Goal: Information Seeking & Learning: Check status

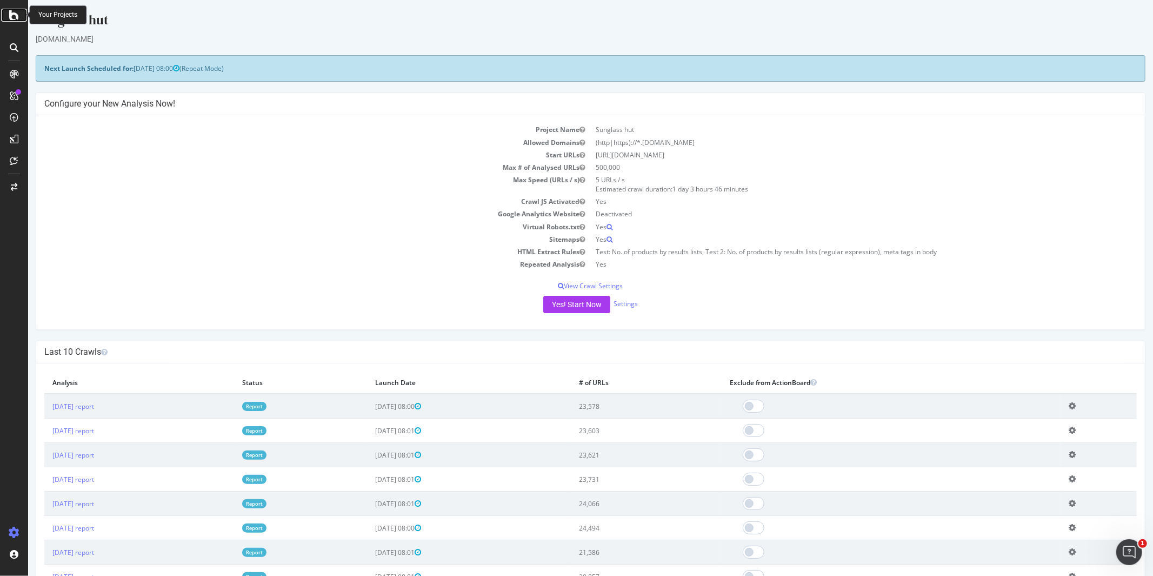
click at [14, 16] on icon at bounding box center [14, 15] width 10 height 13
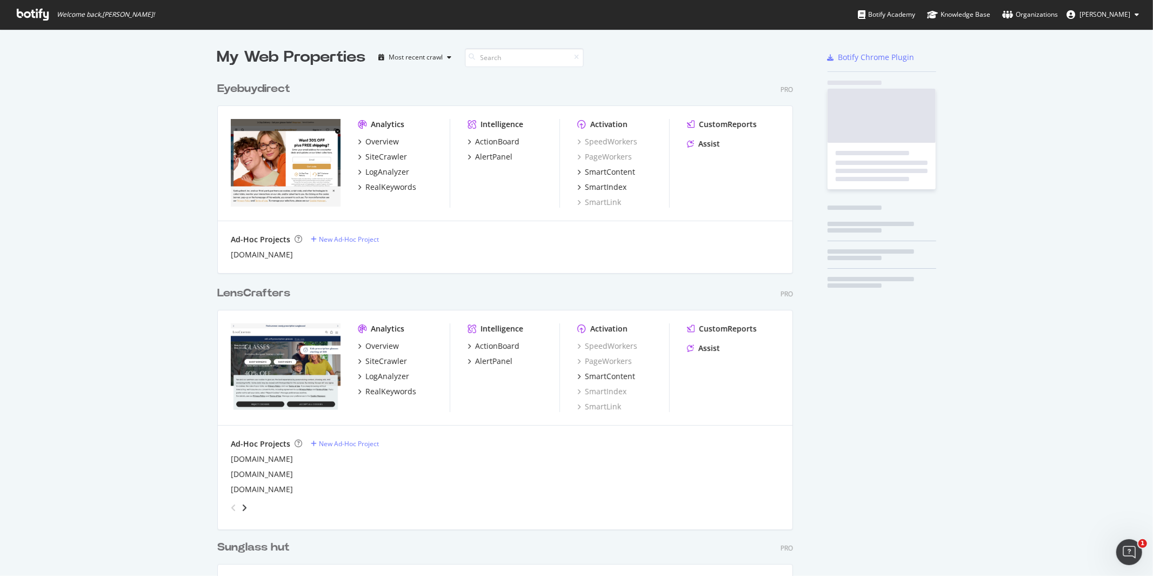
scroll to position [566, 1135]
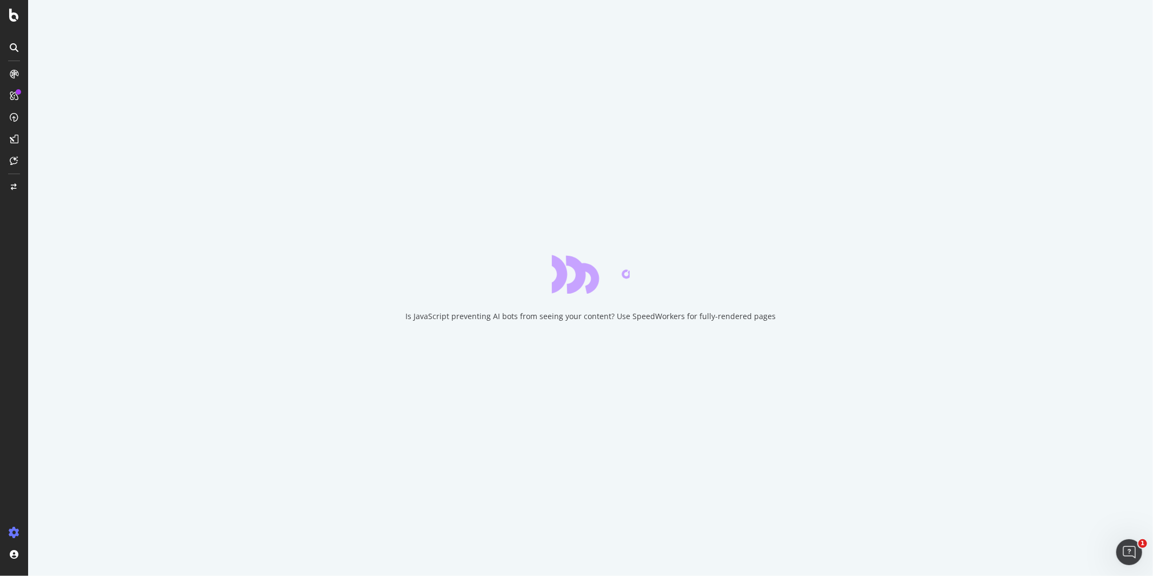
click at [15, 66] on div at bounding box center [13, 73] width 17 height 17
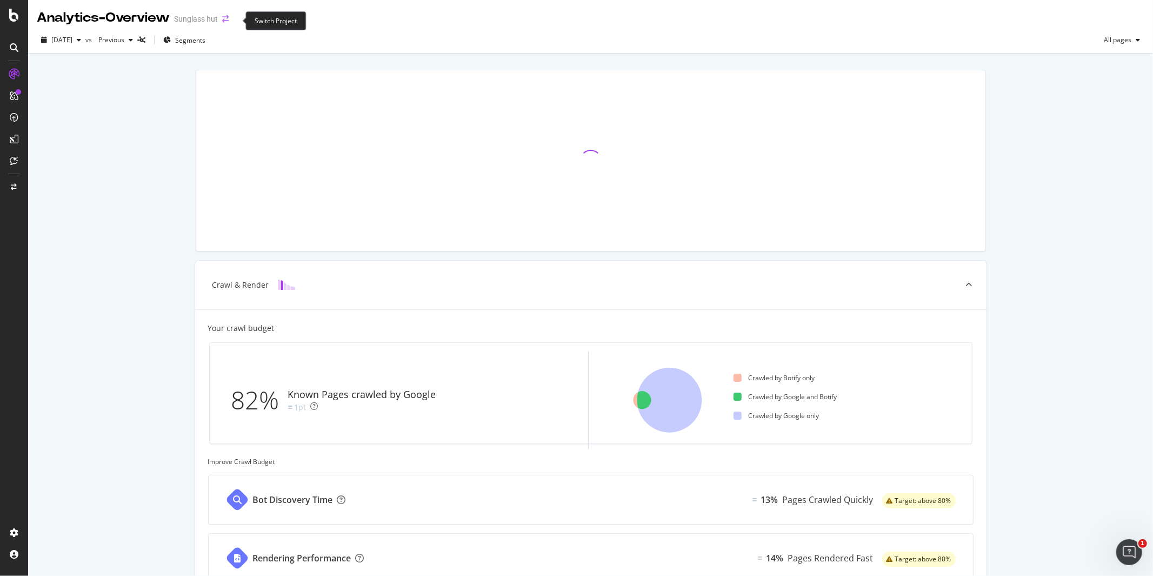
click at [229, 18] on icon "arrow-right-arrow-left" at bounding box center [225, 19] width 6 height 8
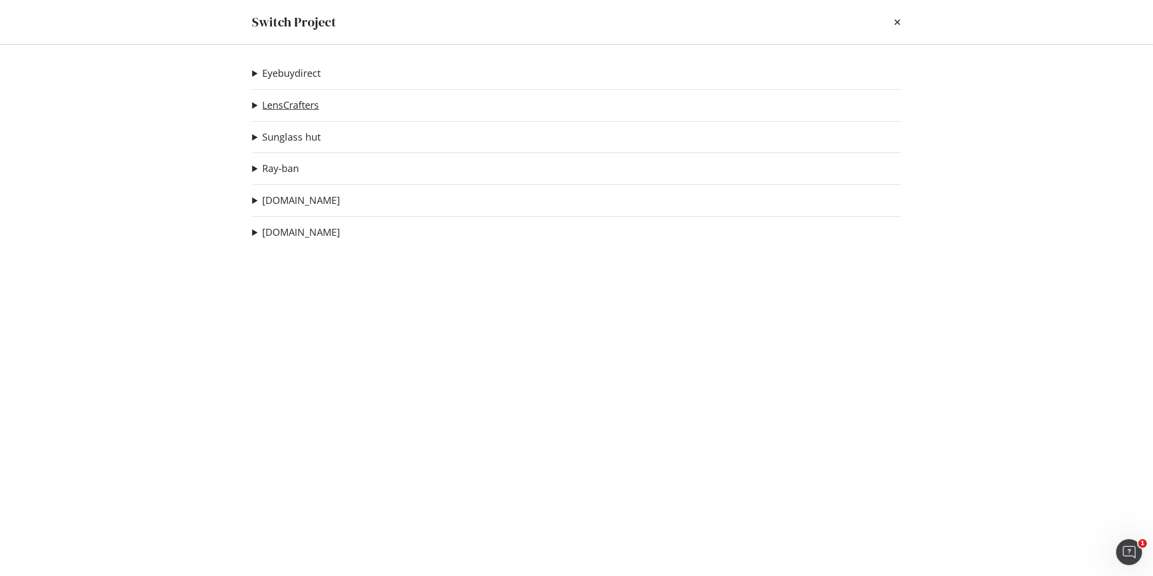
click at [293, 105] on link "LensCrafters" at bounding box center [291, 104] width 57 height 11
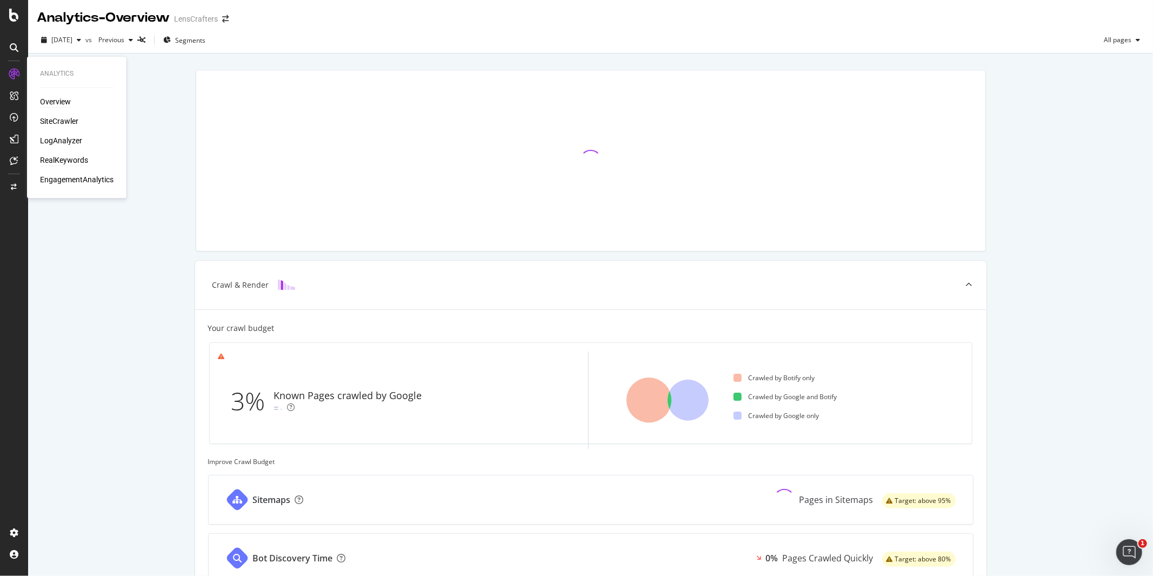
click at [73, 157] on div "RealKeywords" at bounding box center [64, 160] width 48 height 11
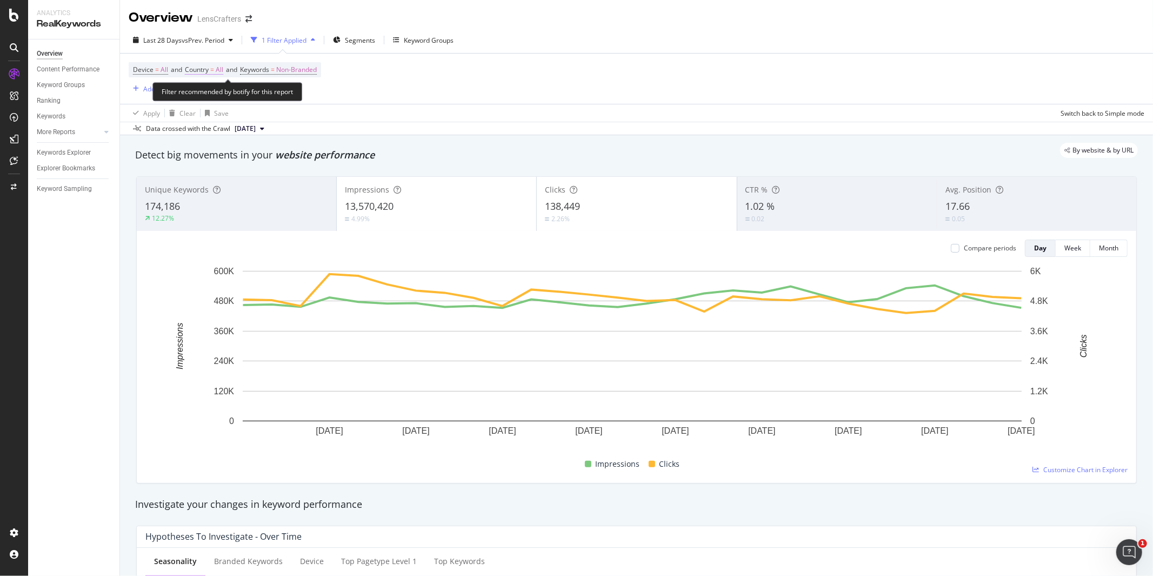
click at [222, 70] on span "All" at bounding box center [220, 69] width 8 height 15
click at [200, 95] on span "All" at bounding box center [202, 95] width 8 height 9
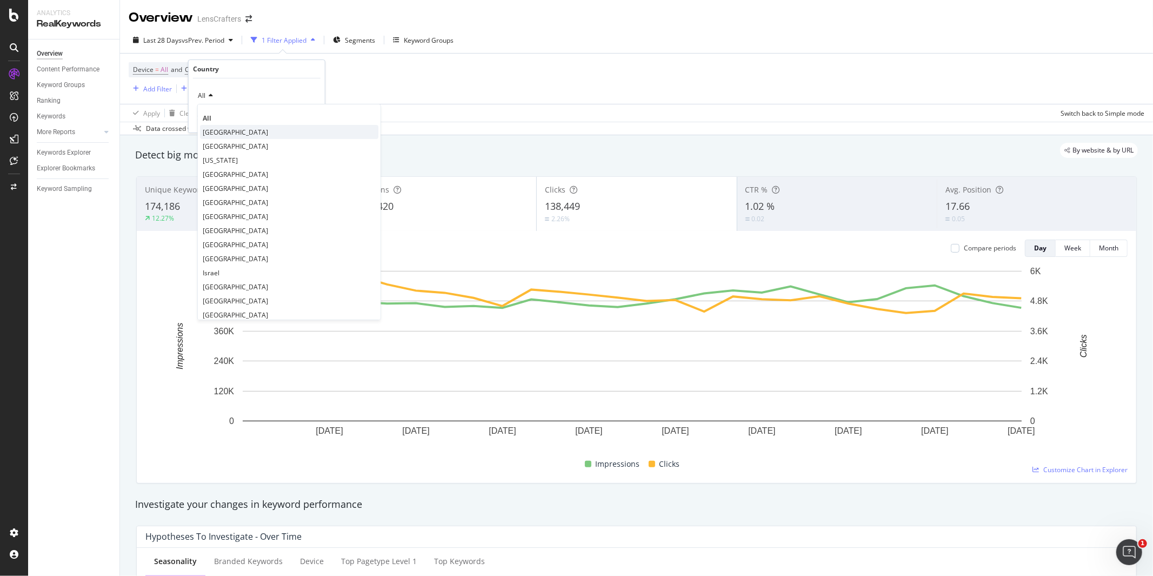
click at [256, 135] on span "[GEOGRAPHIC_DATA]" at bounding box center [235, 132] width 65 height 9
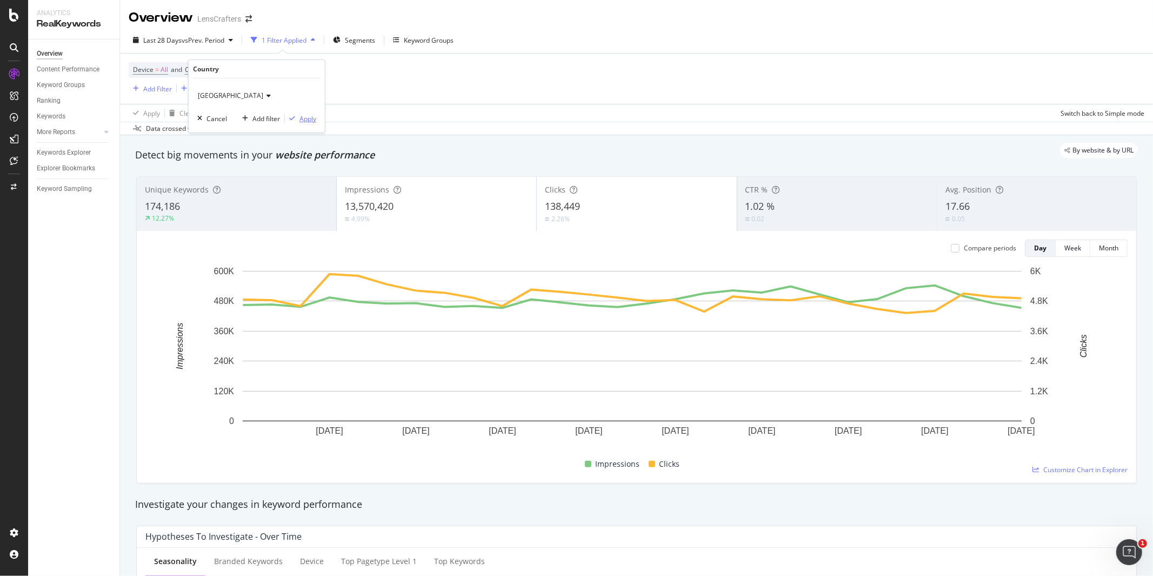
click at [305, 115] on div "Apply" at bounding box center [307, 118] width 17 height 9
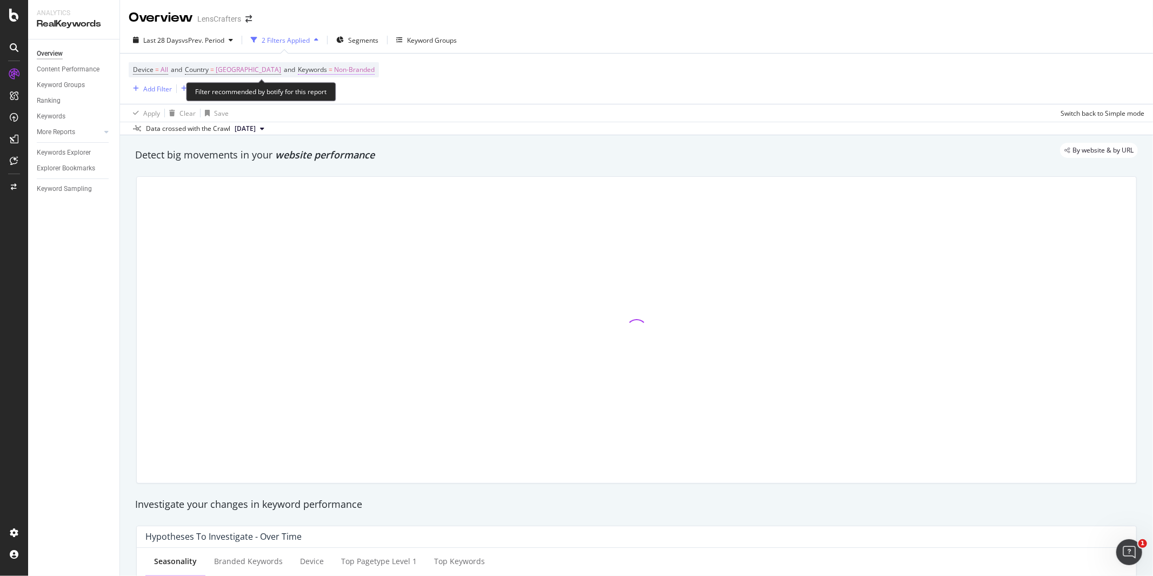
click at [369, 70] on span "Non-Branded" at bounding box center [354, 69] width 41 height 15
click at [375, 95] on icon "button" at bounding box center [374, 95] width 4 height 6
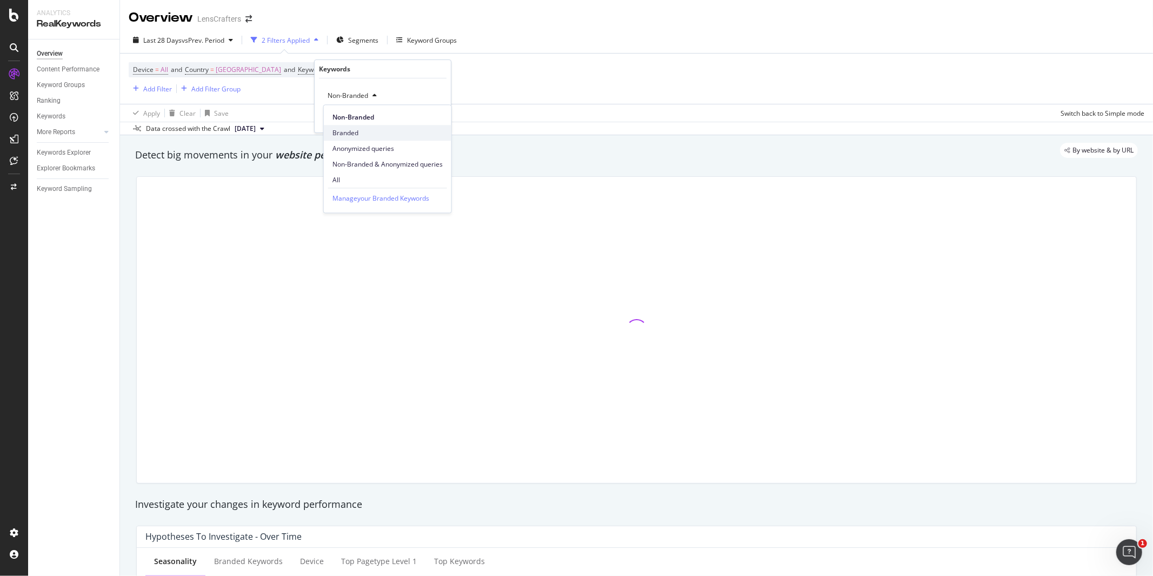
click at [349, 132] on span "Branded" at bounding box center [387, 133] width 110 height 10
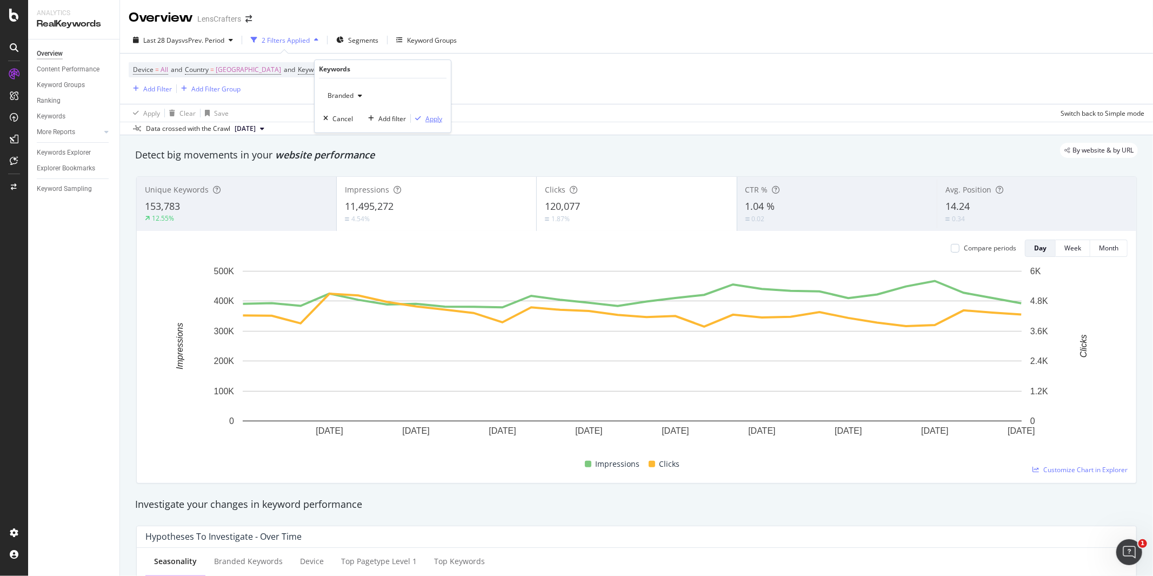
click at [434, 119] on div "Apply" at bounding box center [433, 118] width 17 height 9
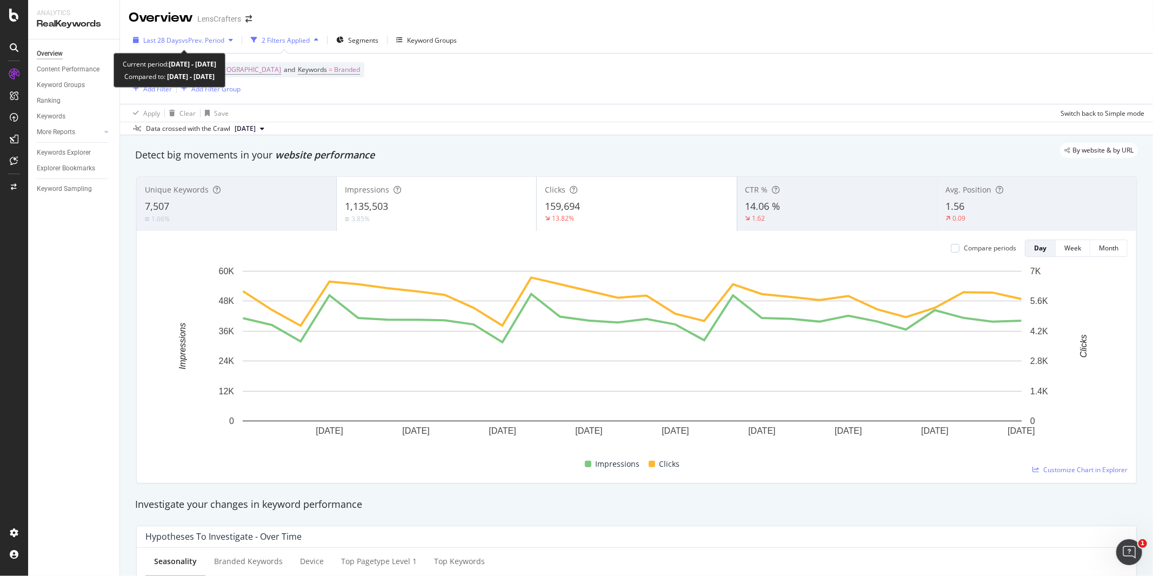
click at [171, 36] on span "Last 28 Days" at bounding box center [162, 40] width 38 height 9
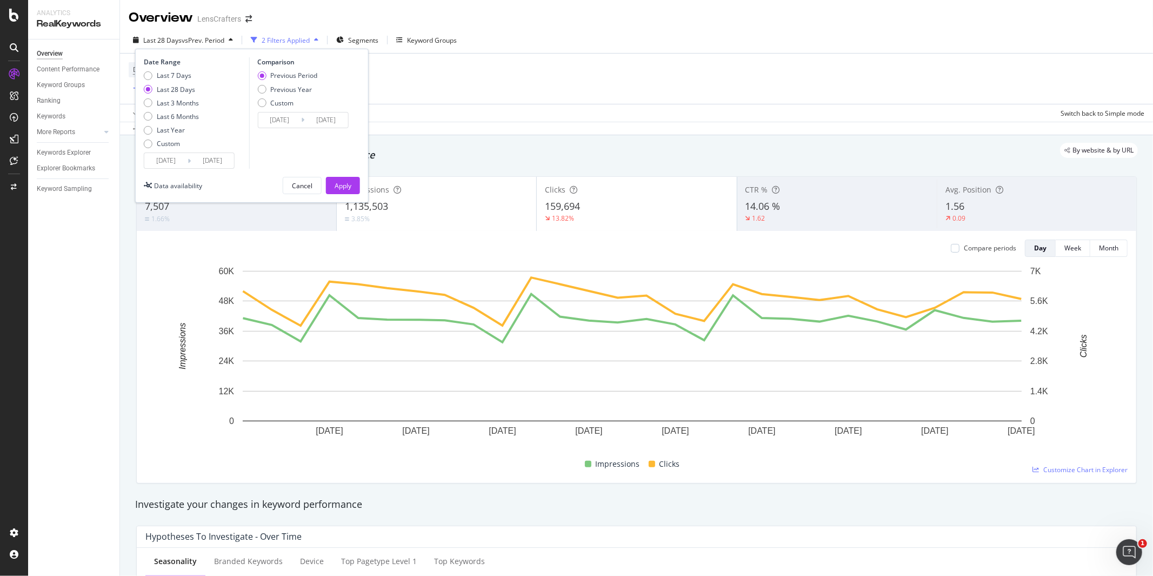
click at [155, 162] on input "[DATE]" at bounding box center [165, 160] width 43 height 15
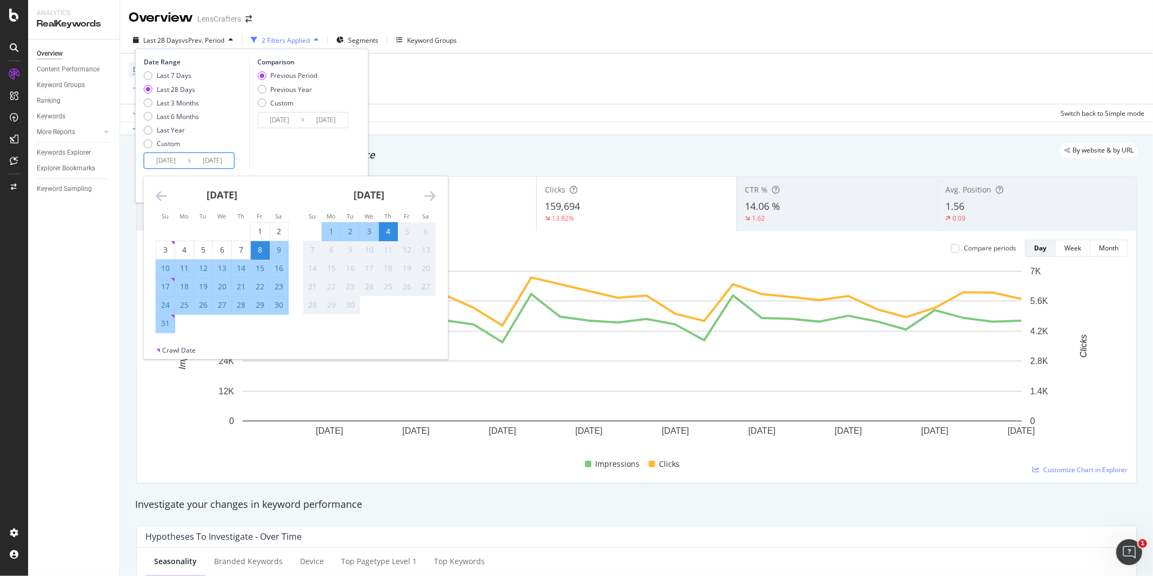
click at [161, 197] on icon "Move backward to switch to the previous month." at bounding box center [161, 195] width 11 height 13
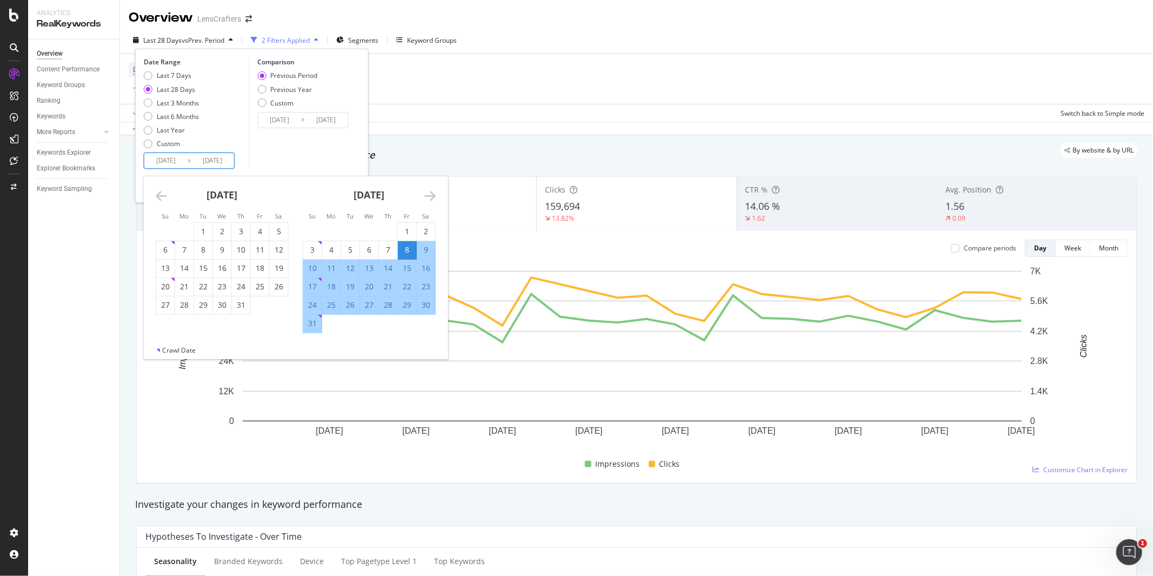
click at [161, 197] on icon "Move backward to switch to the previous month." at bounding box center [161, 195] width 11 height 13
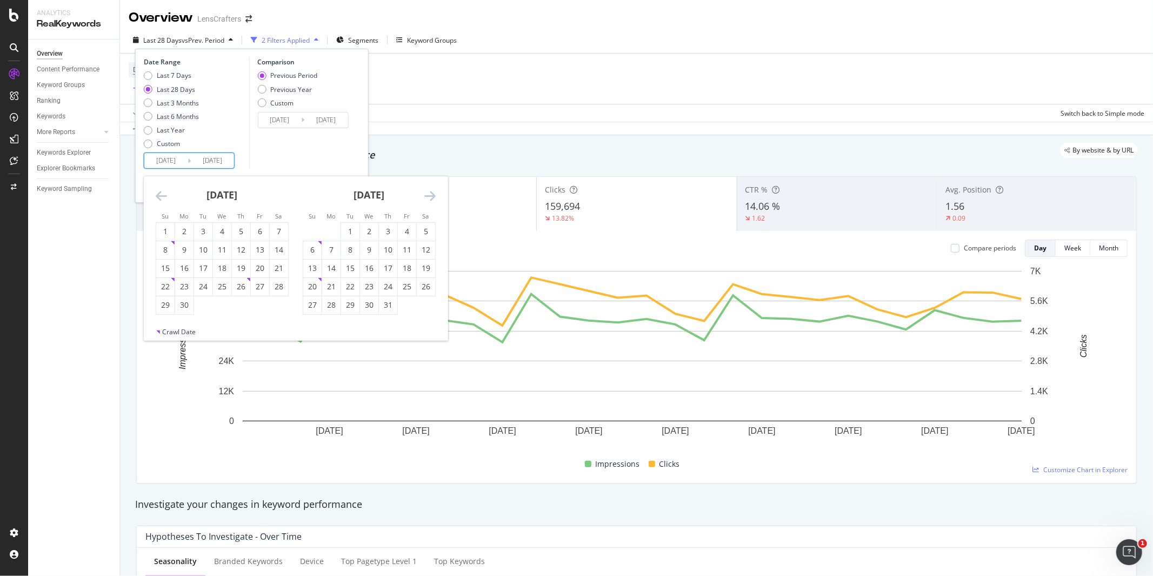
click at [161, 197] on icon "Move backward to switch to the previous month." at bounding box center [161, 195] width 11 height 13
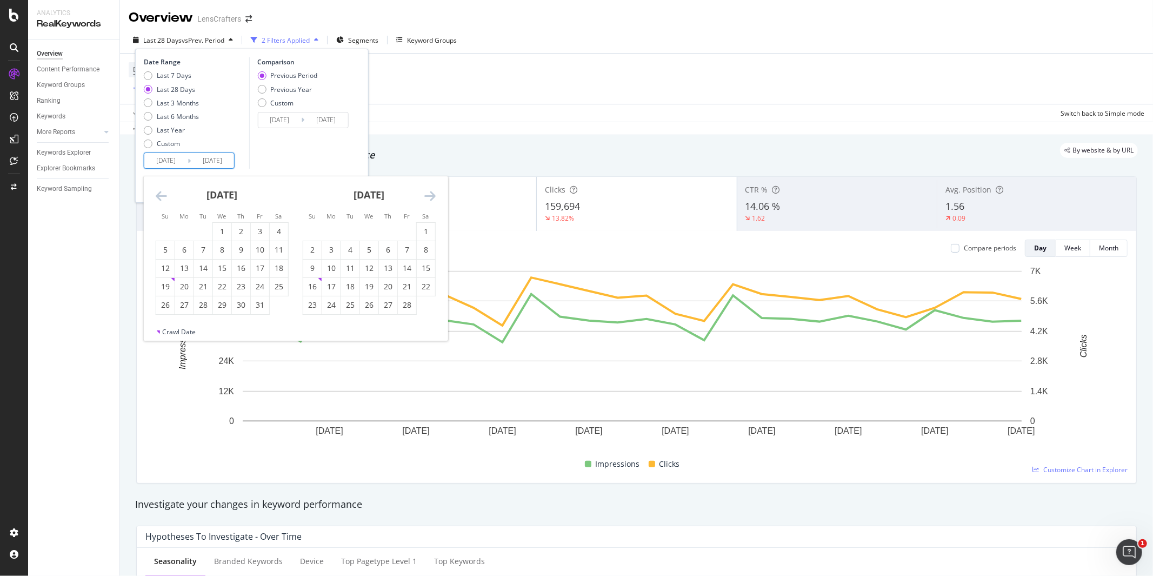
click at [161, 197] on icon "Move backward to switch to the previous month." at bounding box center [161, 195] width 11 height 13
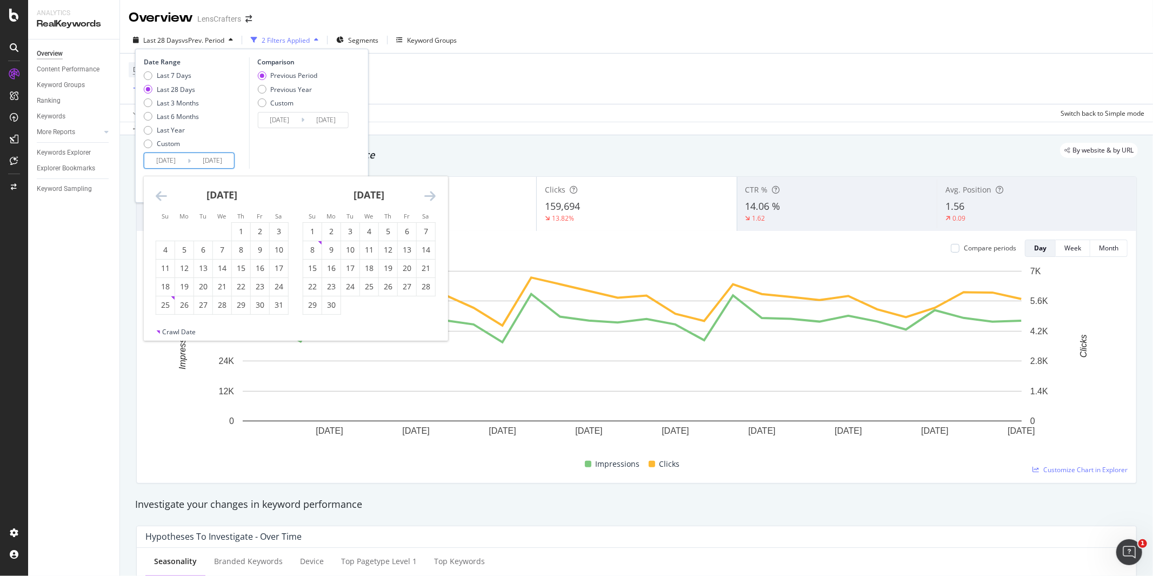
click at [161, 197] on icon "Move backward to switch to the previous month." at bounding box center [161, 195] width 11 height 13
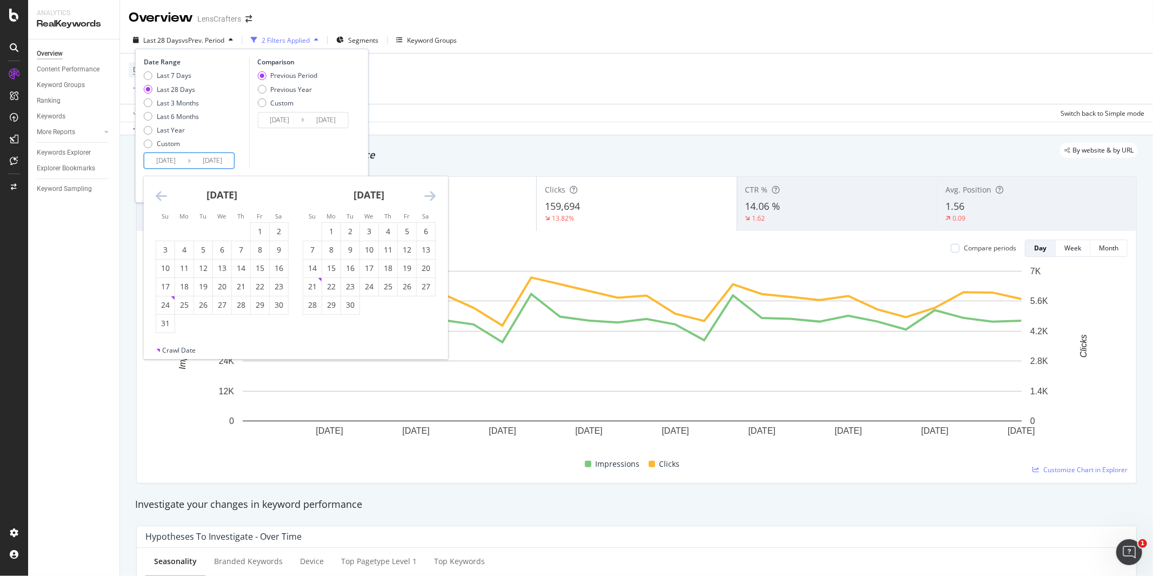
click at [161, 197] on icon "Move backward to switch to the previous month." at bounding box center [161, 195] width 11 height 13
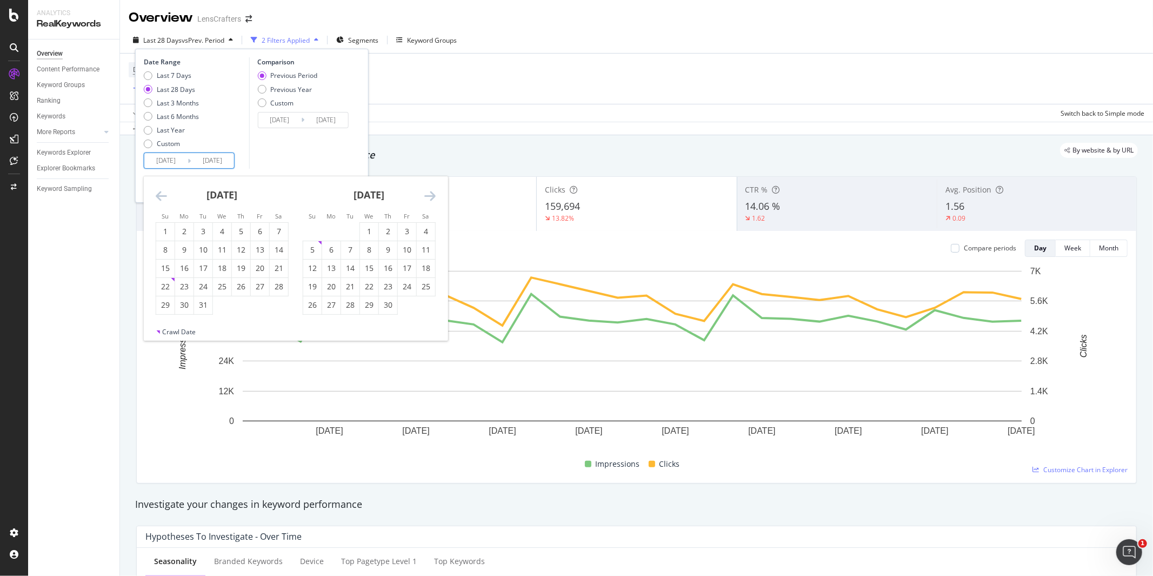
click at [161, 197] on icon "Move backward to switch to the previous month." at bounding box center [161, 195] width 11 height 13
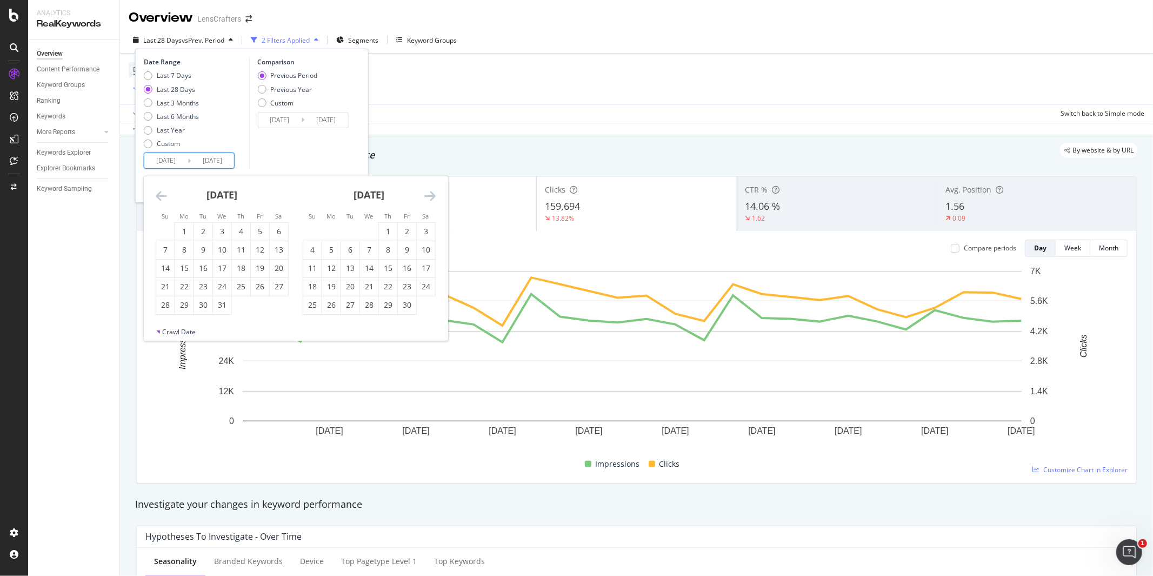
click at [161, 197] on icon "Move backward to switch to the previous month." at bounding box center [161, 195] width 11 height 13
click at [163, 231] on div "1" at bounding box center [165, 231] width 18 height 11
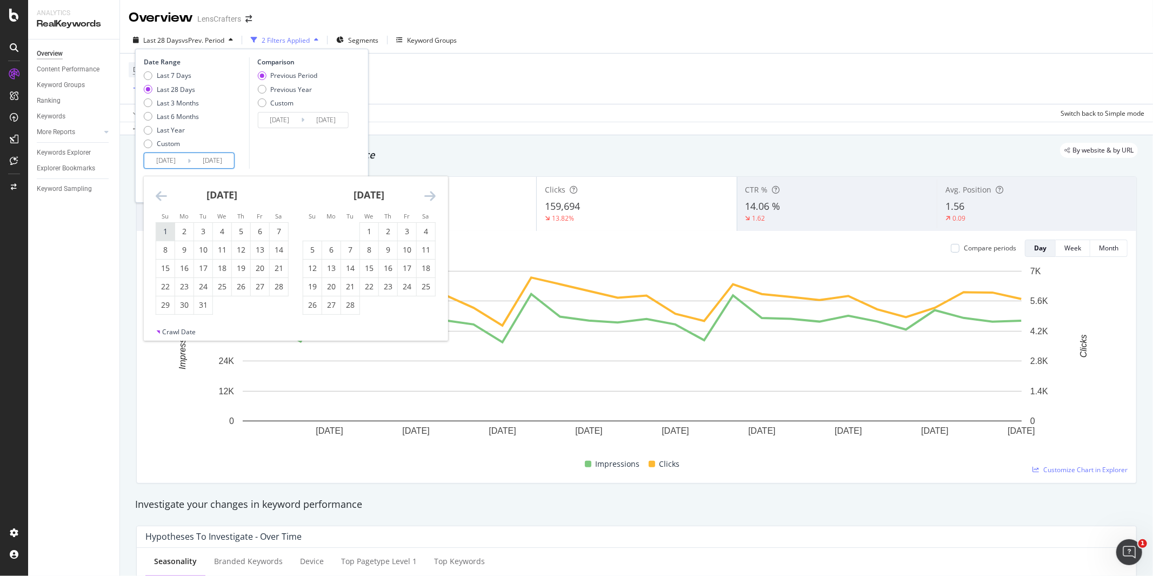
type input "[DATE]"
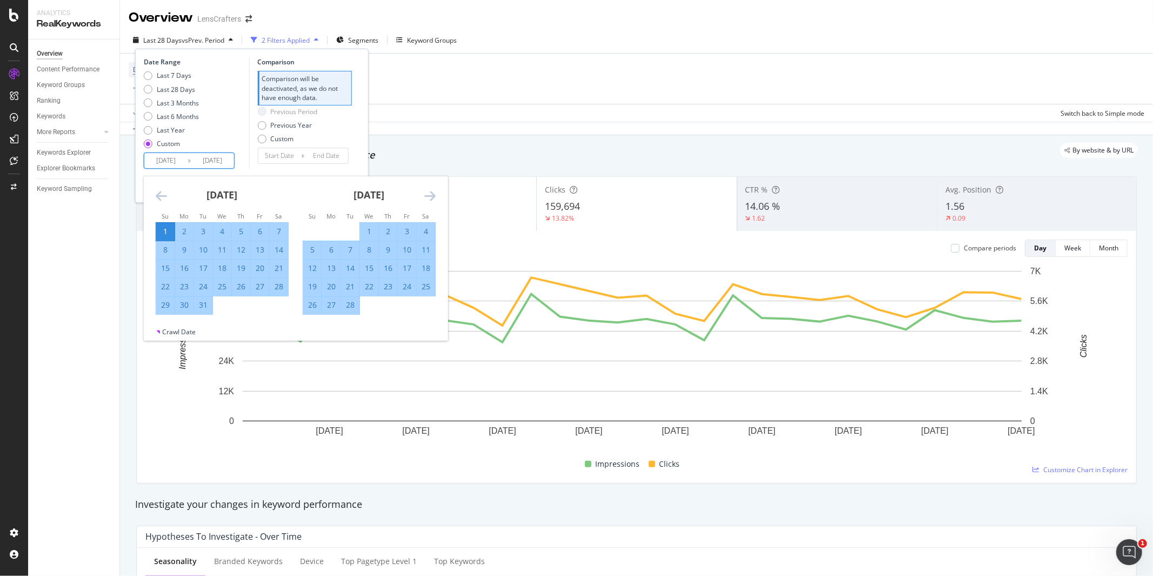
click at [218, 161] on input "[DATE]" at bounding box center [212, 160] width 43 height 15
click at [431, 196] on icon "Move forward to switch to the next month." at bounding box center [429, 195] width 11 height 13
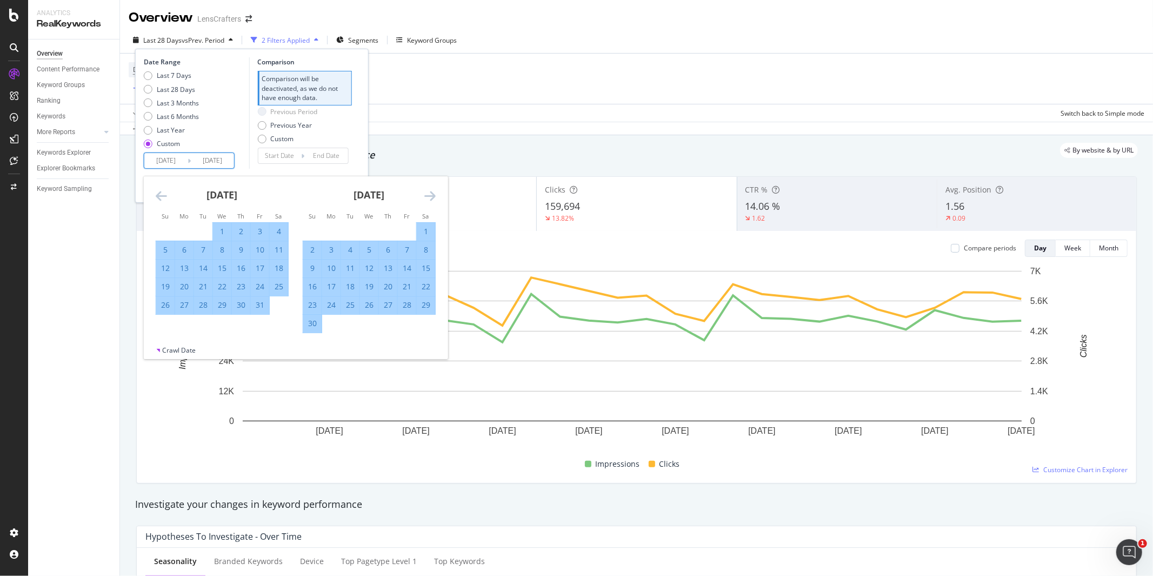
click at [431, 196] on icon "Move forward to switch to the next month." at bounding box center [429, 195] width 11 height 13
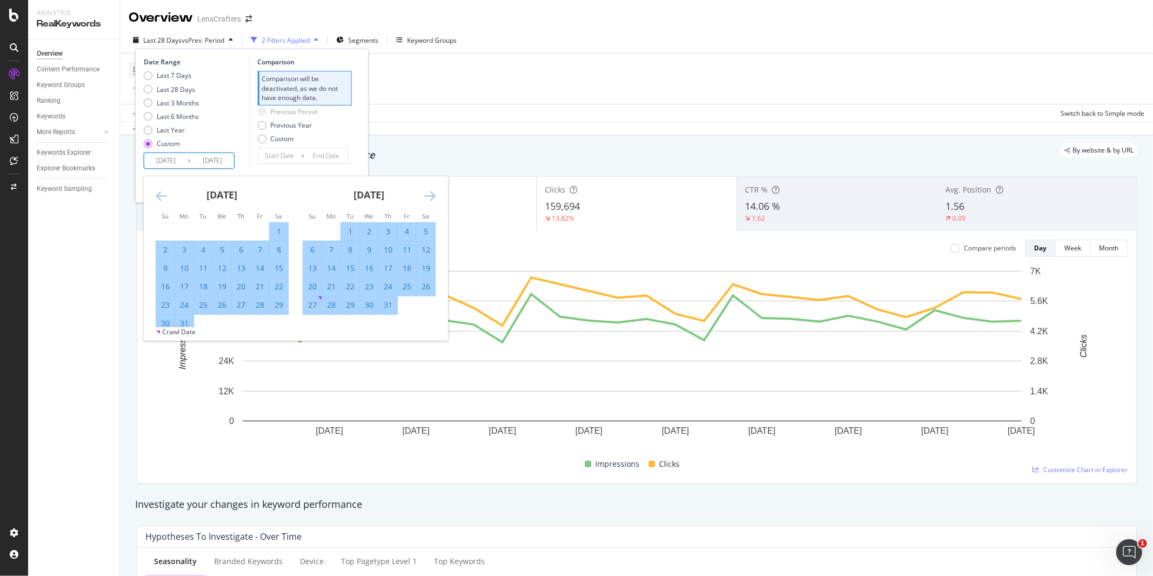
click at [431, 196] on icon "Move forward to switch to the next month." at bounding box center [429, 195] width 11 height 13
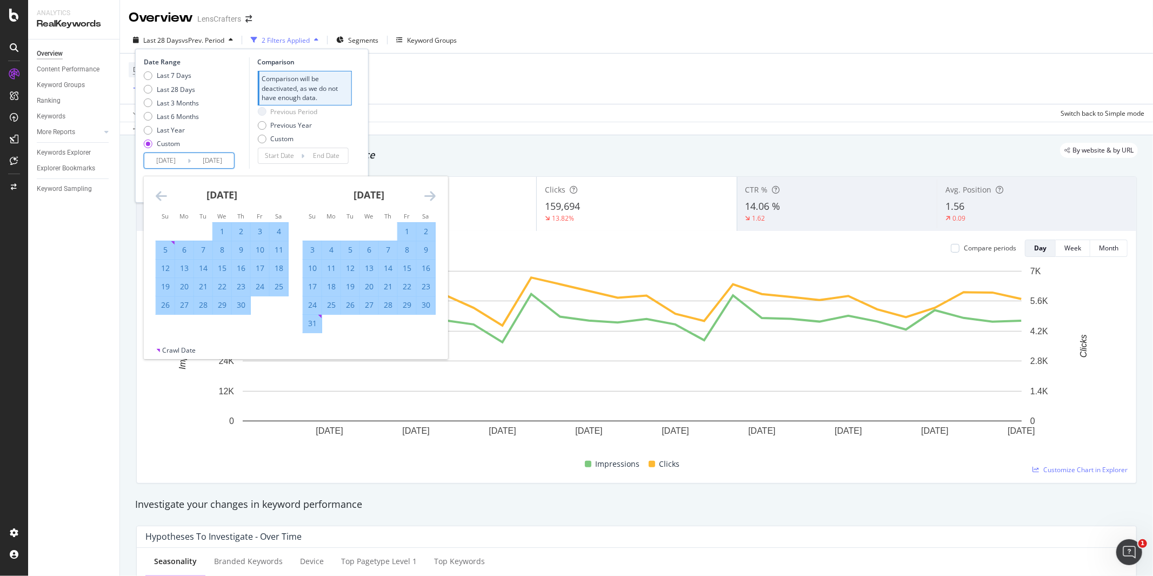
click at [431, 196] on icon "Move forward to switch to the next month." at bounding box center [429, 195] width 11 height 13
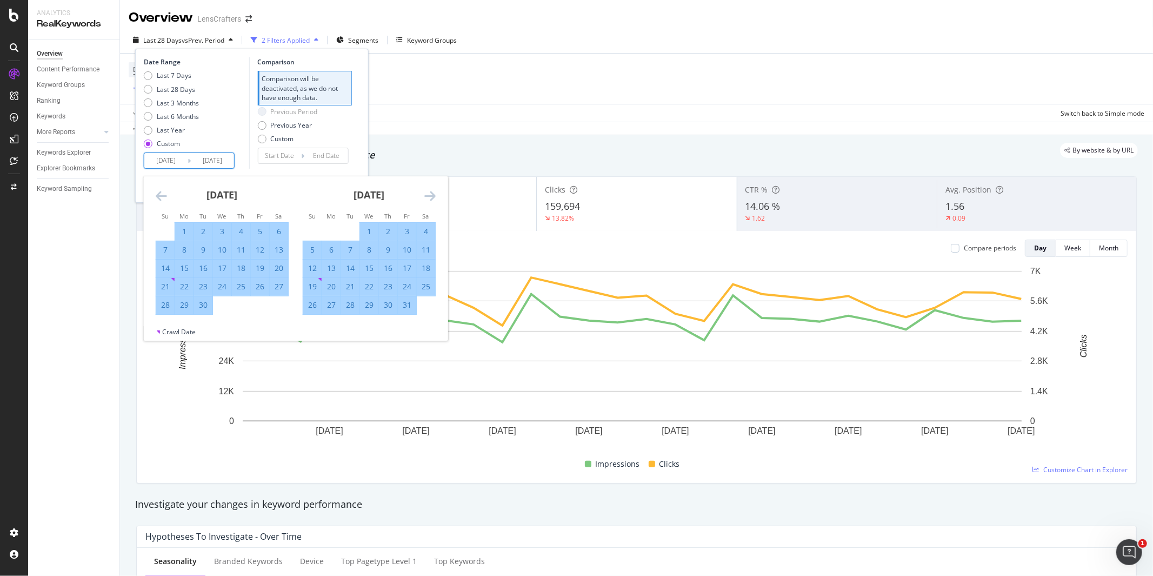
click at [431, 196] on icon "Move forward to switch to the next month." at bounding box center [429, 195] width 11 height 13
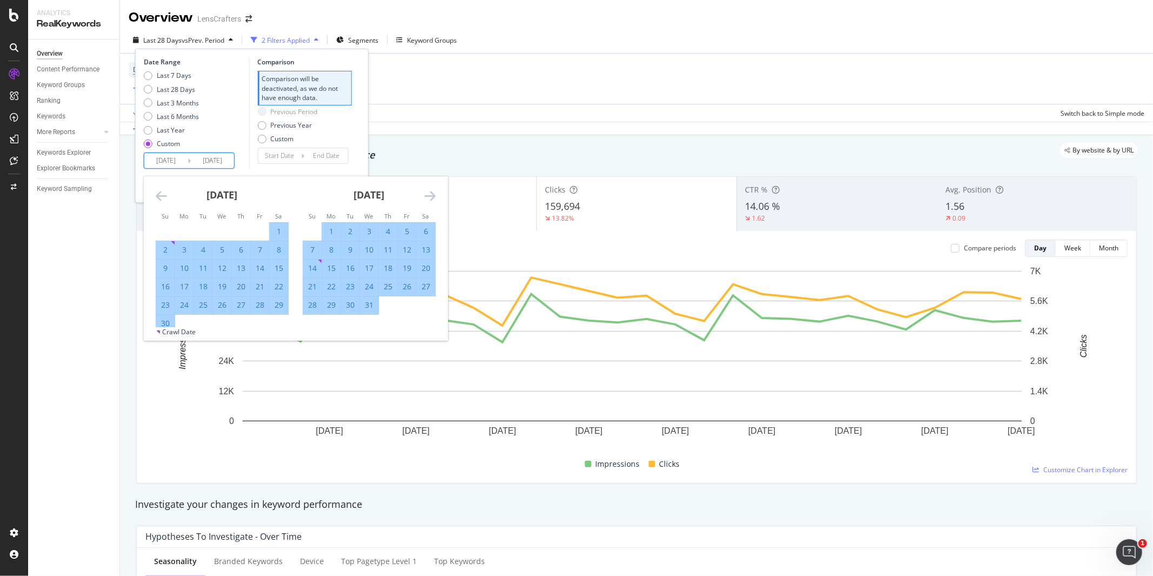
click at [431, 196] on icon "Move forward to switch to the next month." at bounding box center [429, 195] width 11 height 13
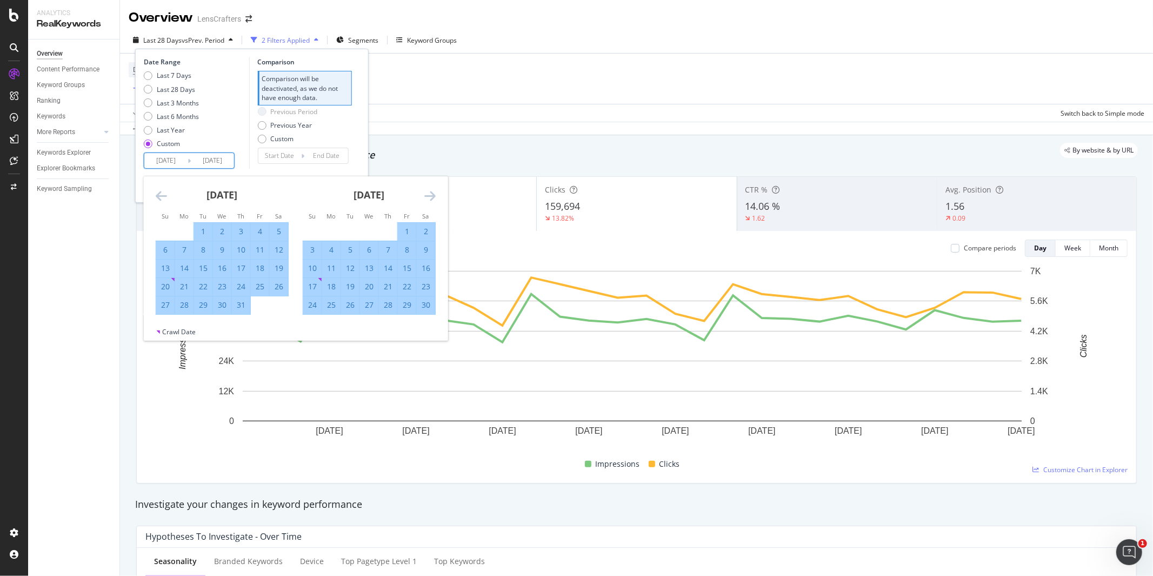
click at [431, 196] on icon "Move forward to switch to the next month." at bounding box center [429, 195] width 11 height 13
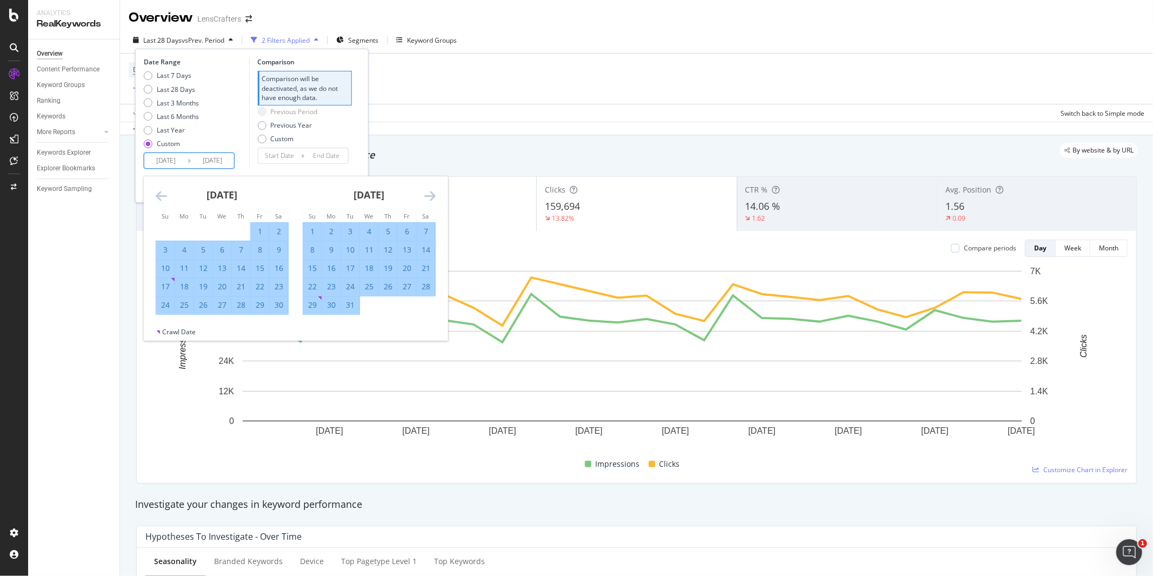
click at [431, 196] on icon "Move forward to switch to the next month." at bounding box center [429, 195] width 11 height 13
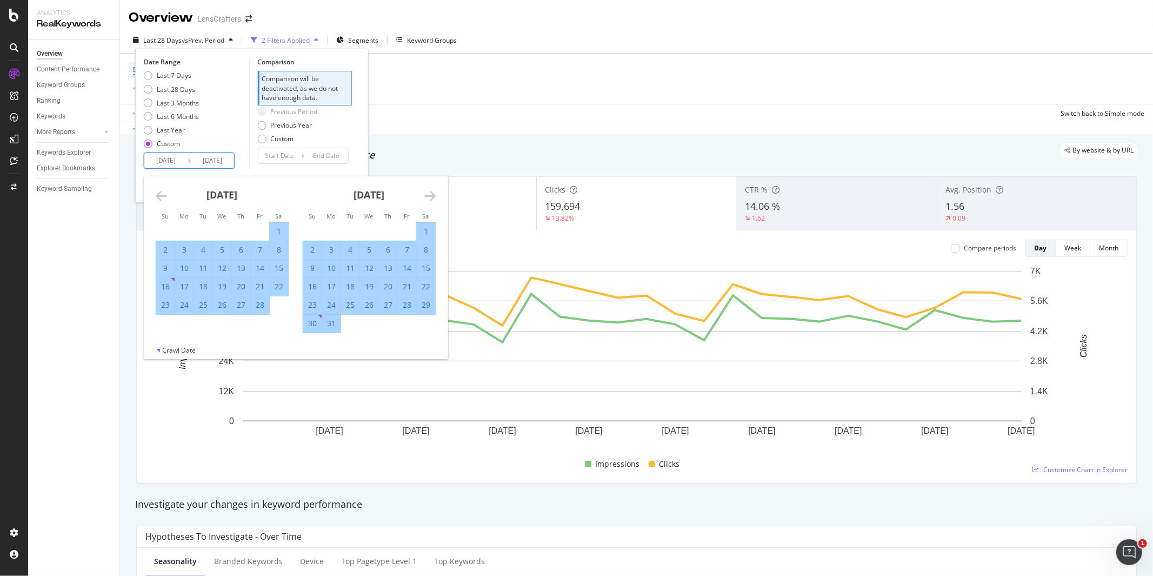
click at [431, 196] on icon "Move forward to switch to the next month." at bounding box center [429, 195] width 11 height 13
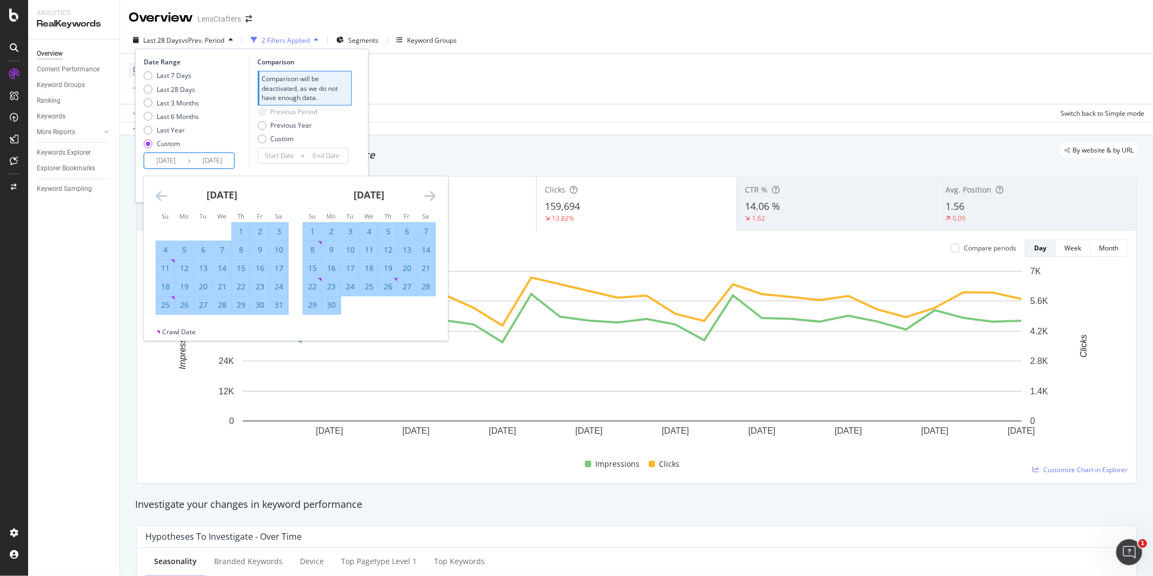
click at [431, 196] on icon "Move forward to switch to the next month." at bounding box center [429, 195] width 11 height 13
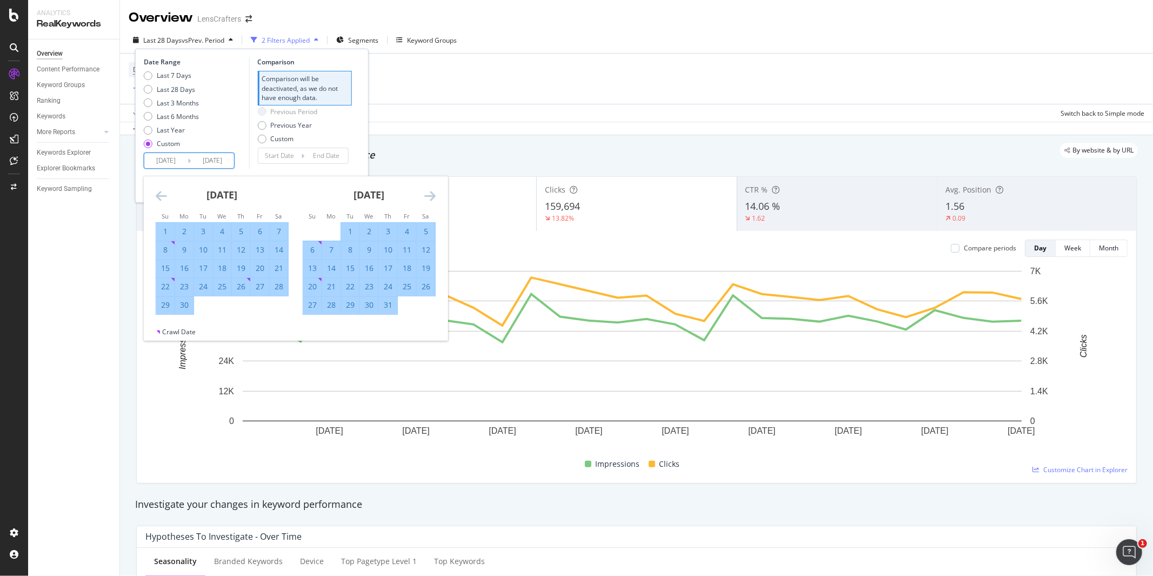
click at [431, 196] on icon "Move forward to switch to the next month." at bounding box center [429, 195] width 11 height 13
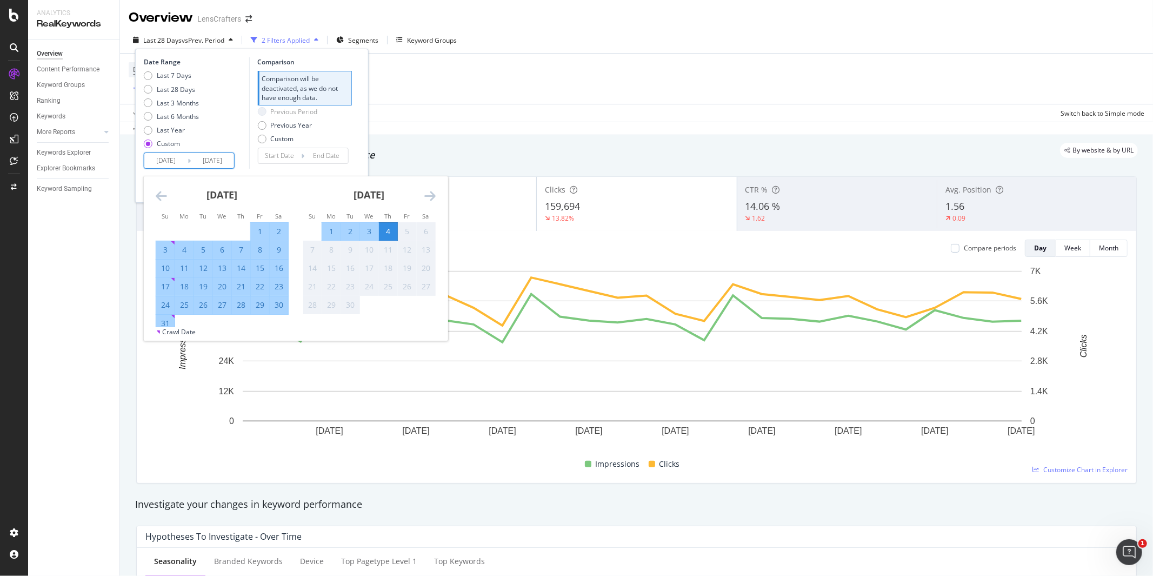
click at [431, 196] on icon "Move forward to switch to the next month." at bounding box center [429, 195] width 11 height 13
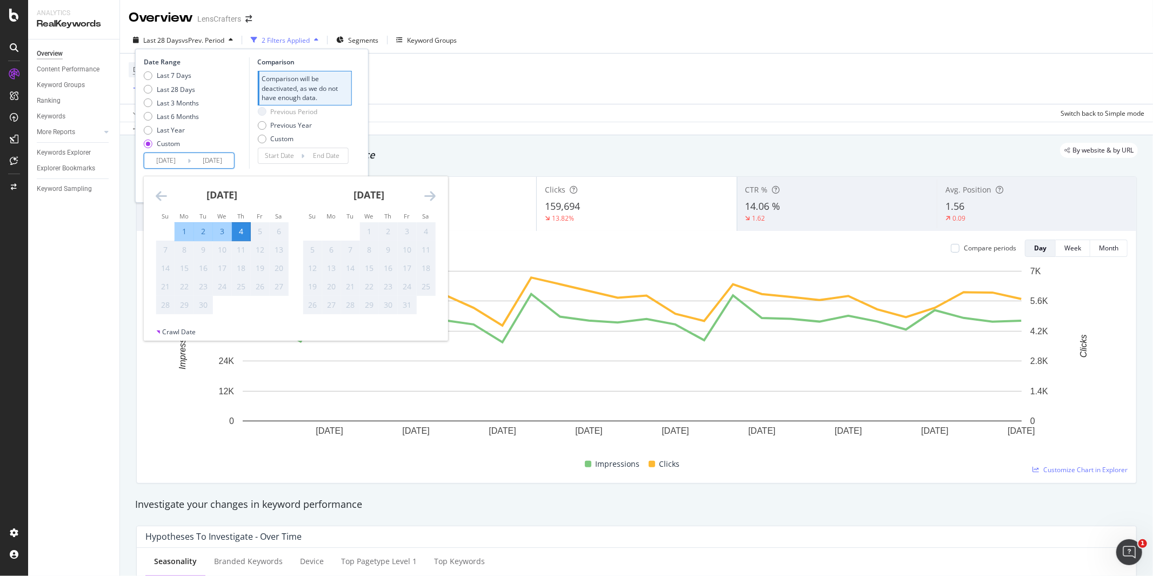
click at [242, 233] on div "4" at bounding box center [241, 231] width 18 height 11
type input "[DATE]"
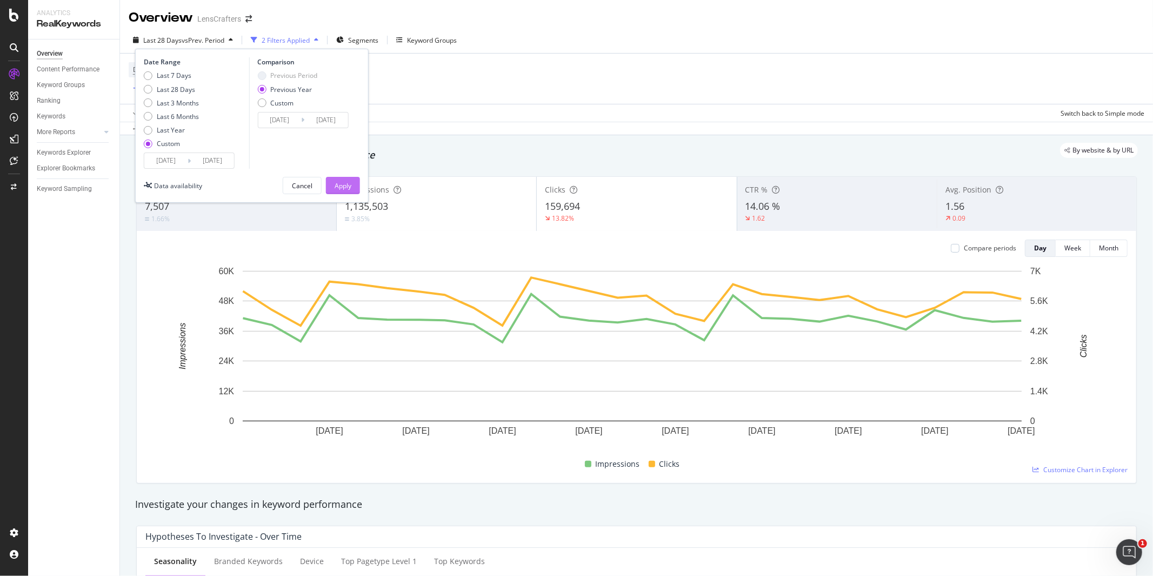
click at [349, 183] on div "Apply" at bounding box center [343, 185] width 17 height 9
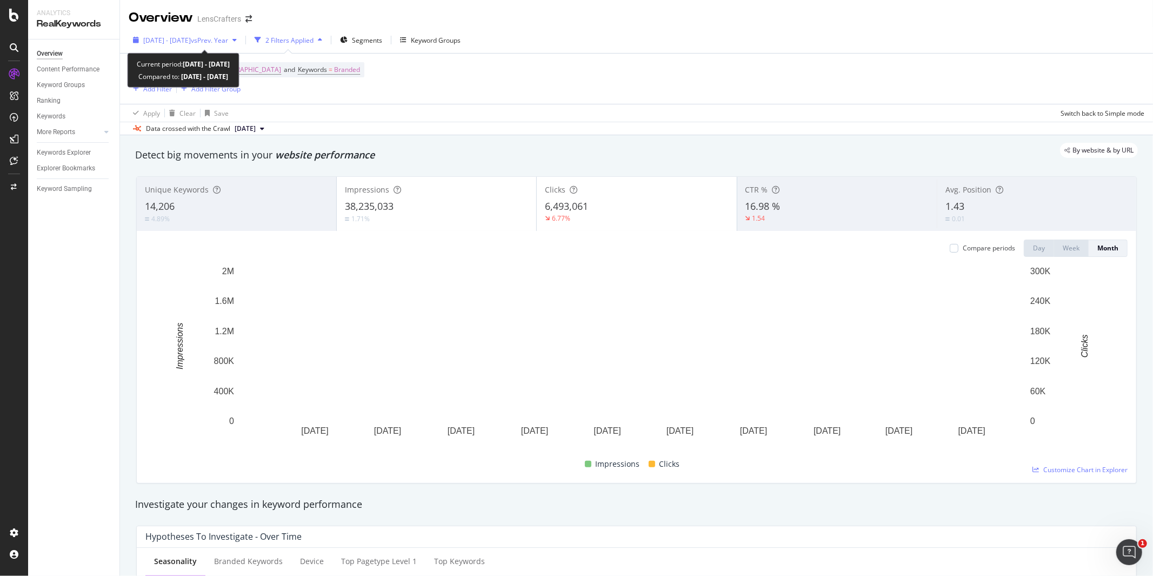
click at [228, 41] on span "vs Prev. Year" at bounding box center [209, 40] width 37 height 9
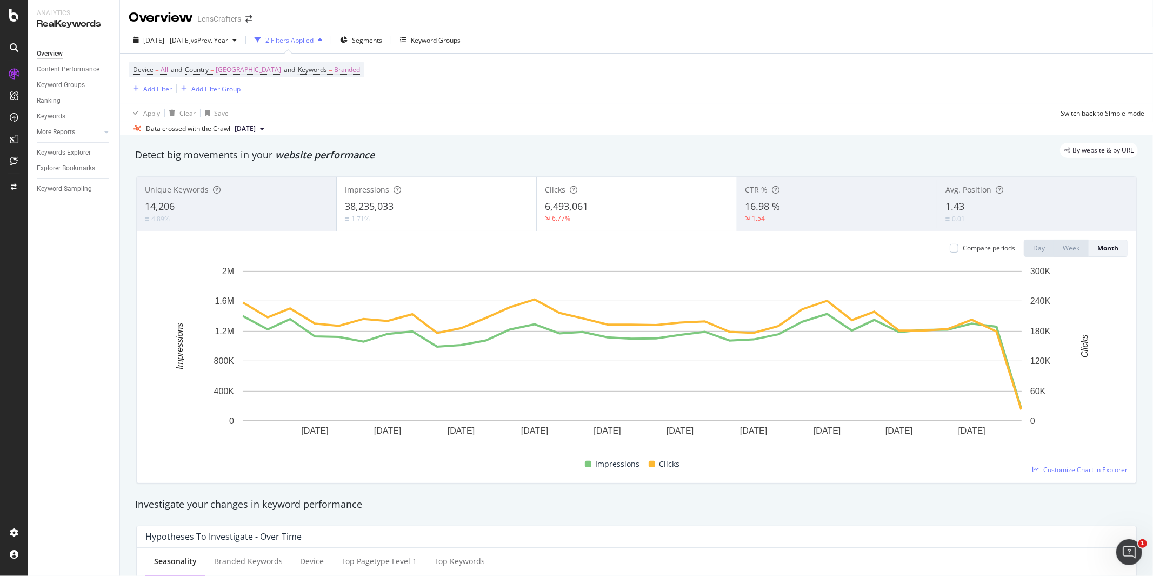
click at [521, 82] on div "Device = All and Country = [GEOGRAPHIC_DATA] and Keywords = Branded Add Filter …" at bounding box center [636, 79] width 1015 height 50
click at [634, 202] on div "6,493,061" at bounding box center [636, 206] width 183 height 14
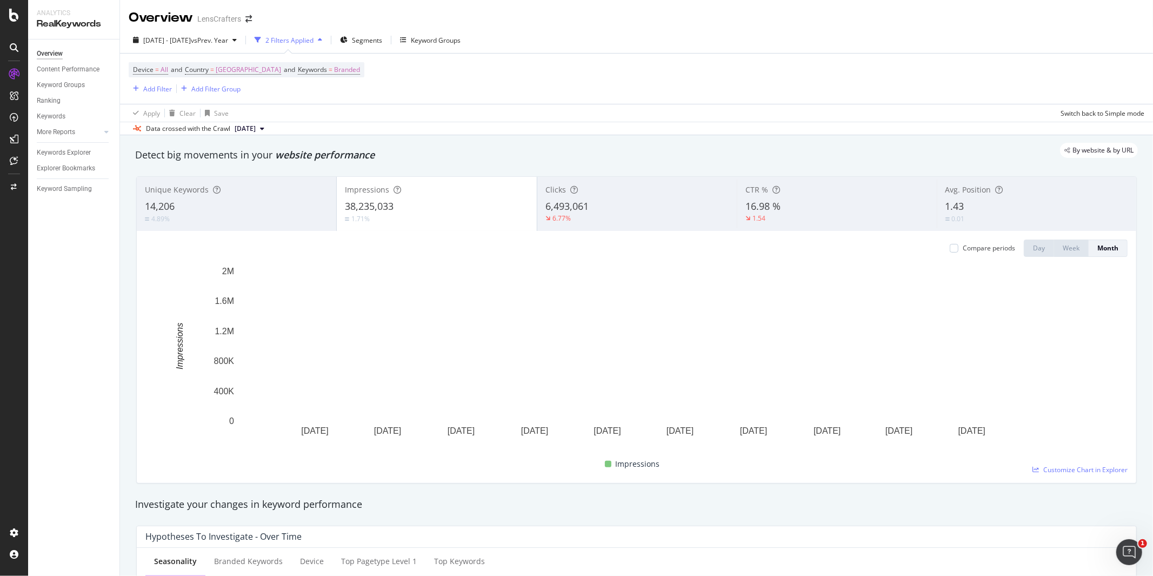
click at [623, 198] on div "Clicks 6,493,061 6.77%" at bounding box center [636, 203] width 199 height 49
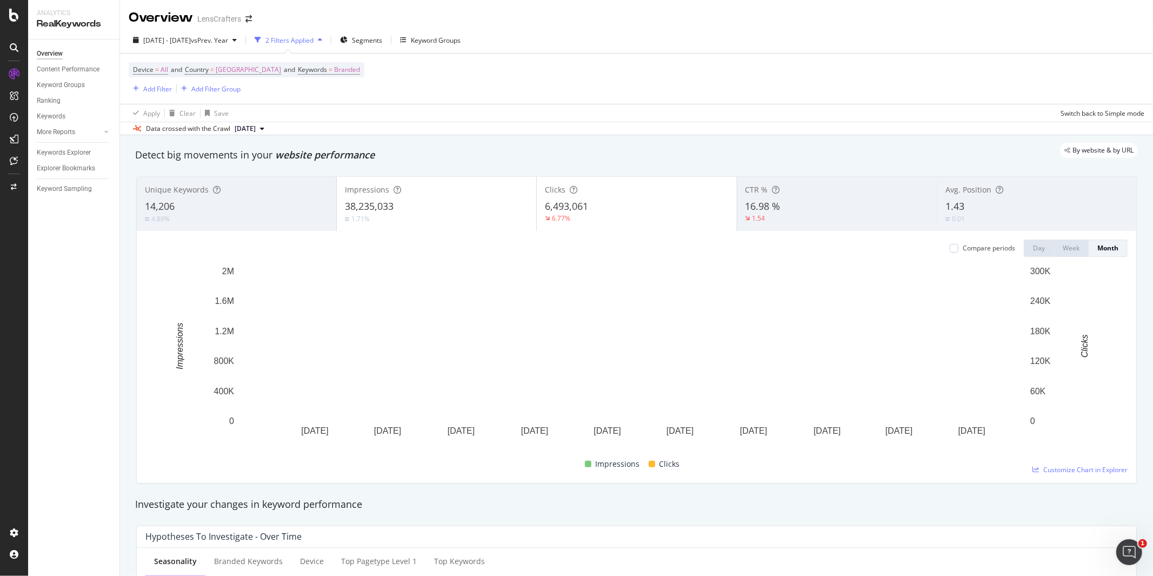
click at [402, 203] on div "38,235,033" at bounding box center [436, 206] width 183 height 14
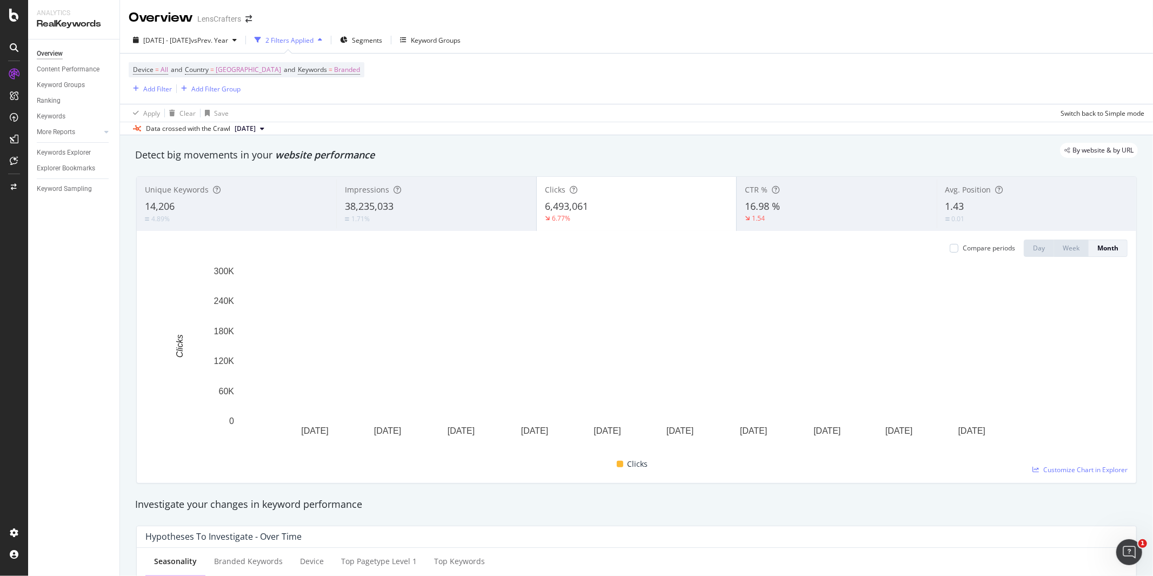
click at [197, 208] on div "14,206" at bounding box center [236, 206] width 183 height 14
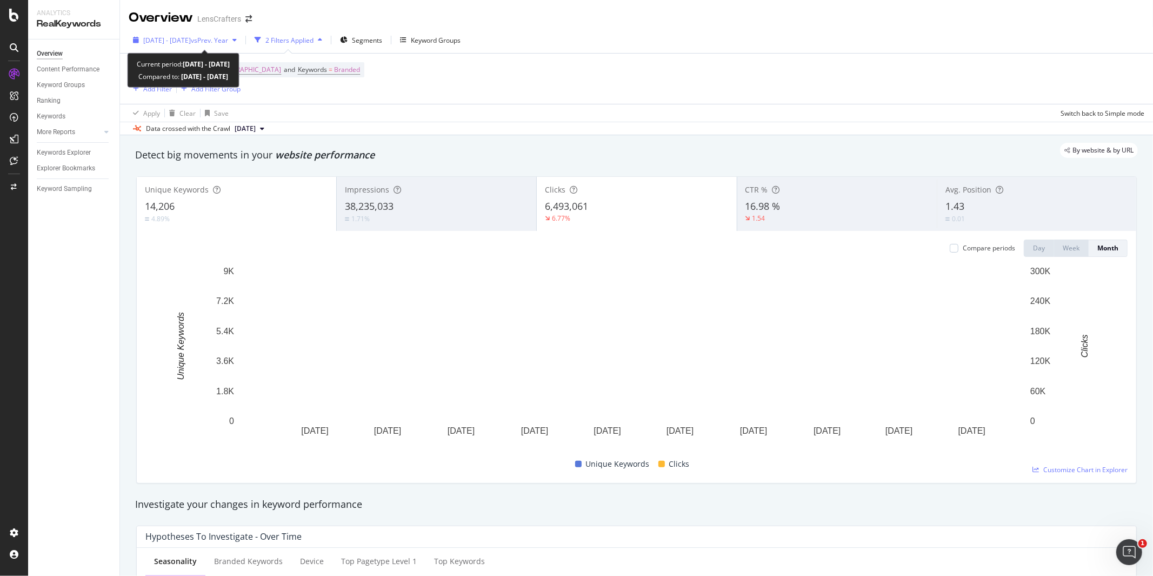
click at [191, 39] on span "[DATE] - [DATE]" at bounding box center [167, 40] width 48 height 9
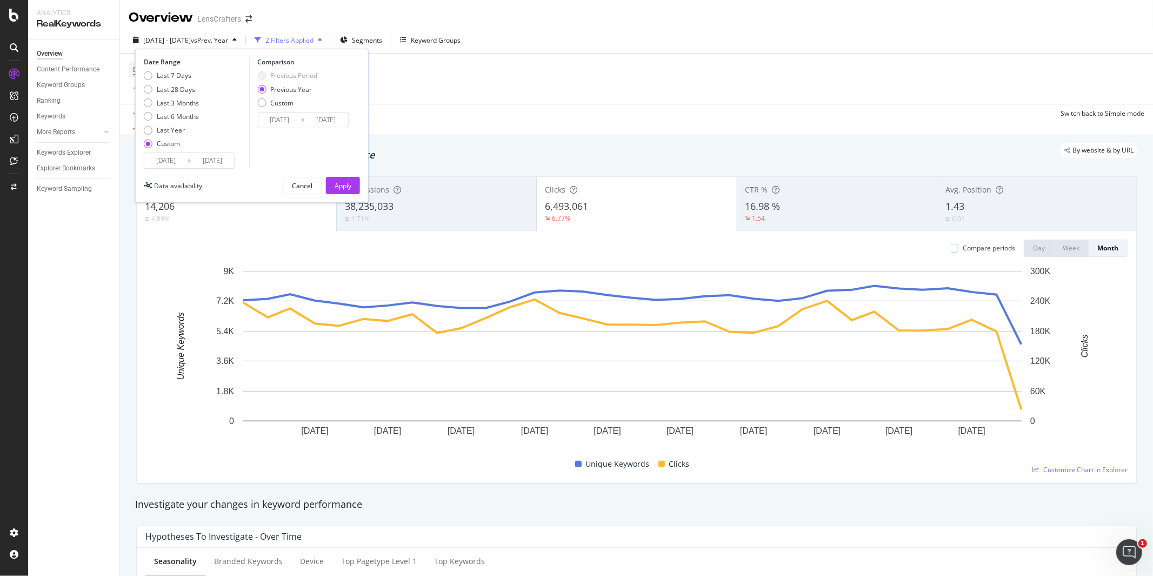
click at [172, 161] on input "[DATE]" at bounding box center [165, 160] width 43 height 15
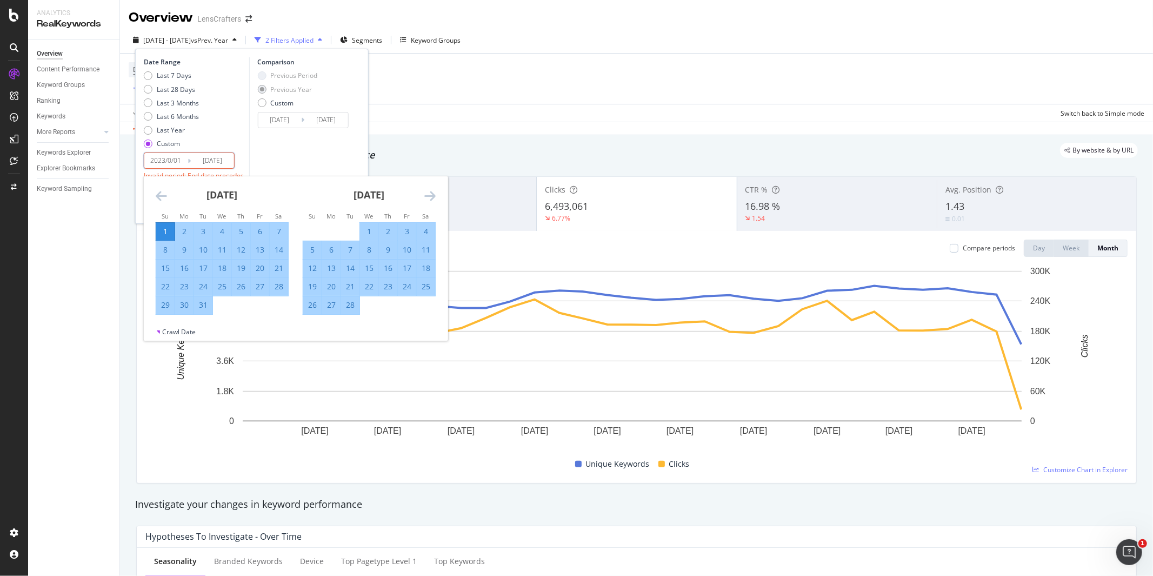
type input "[DATE]"
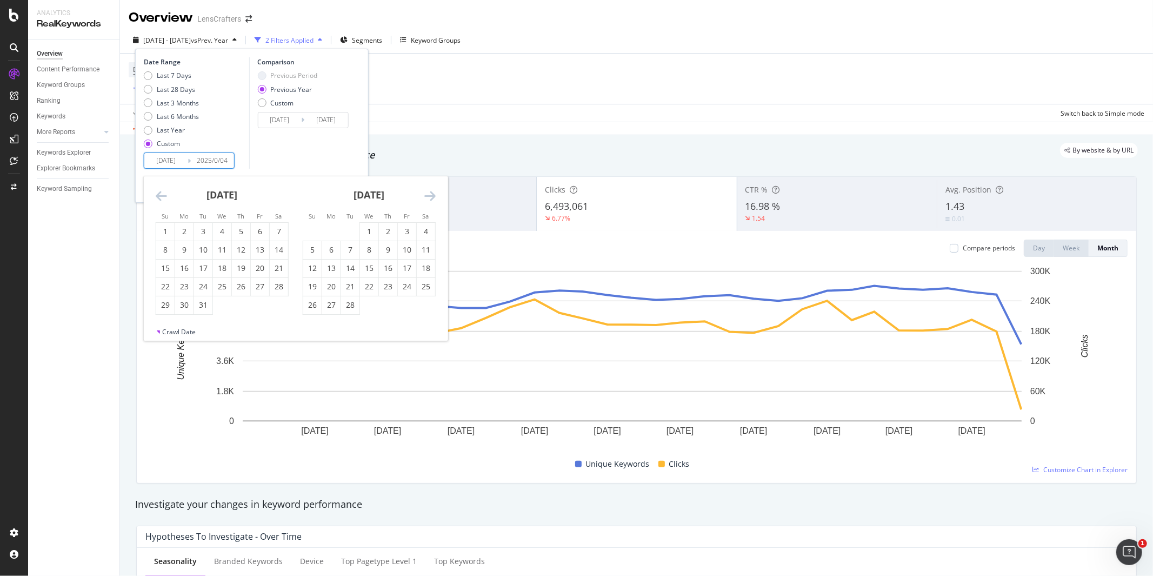
type input "[DATE]"
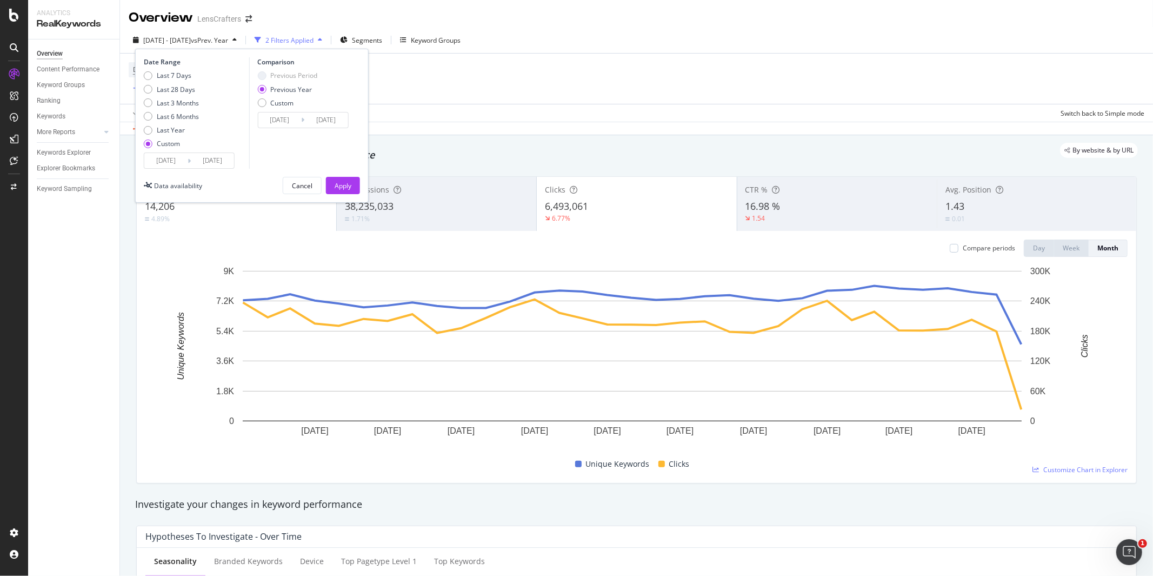
type input "[DATE]"
click at [227, 125] on div "Last 7 Days Last 28 Days Last 3 Months Last 6 Months Last Year Custom" at bounding box center [195, 112] width 103 height 82
click at [163, 160] on input "[DATE]" at bounding box center [165, 160] width 43 height 15
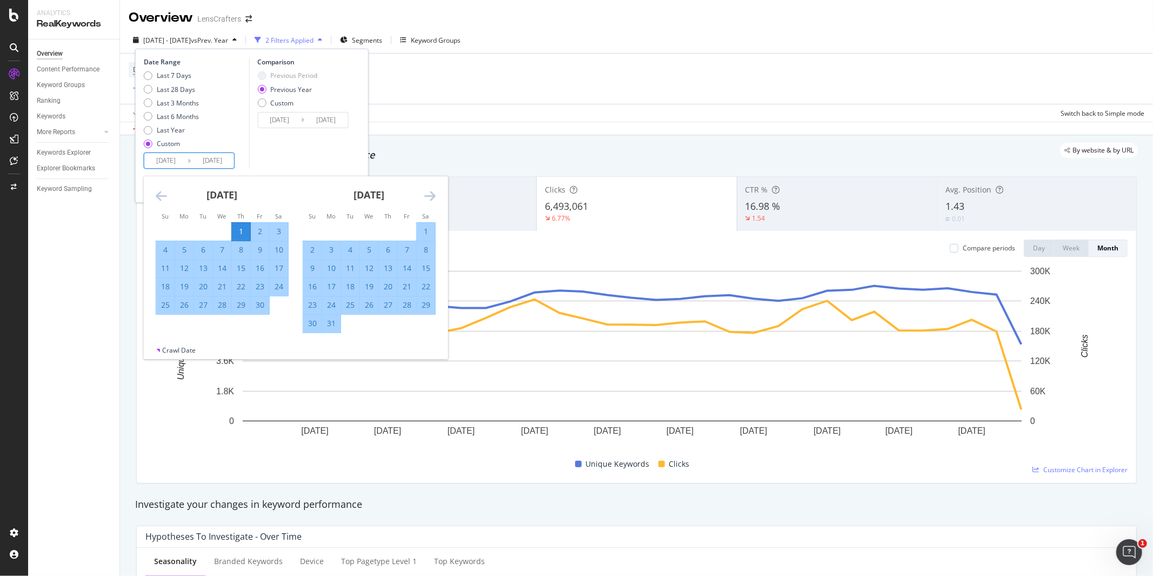
click at [211, 165] on input "[DATE]" at bounding box center [212, 160] width 43 height 15
click at [220, 138] on div "Last 7 Days Last 28 Days Last 3 Months Last 6 Months Last Year Custom" at bounding box center [195, 112] width 103 height 82
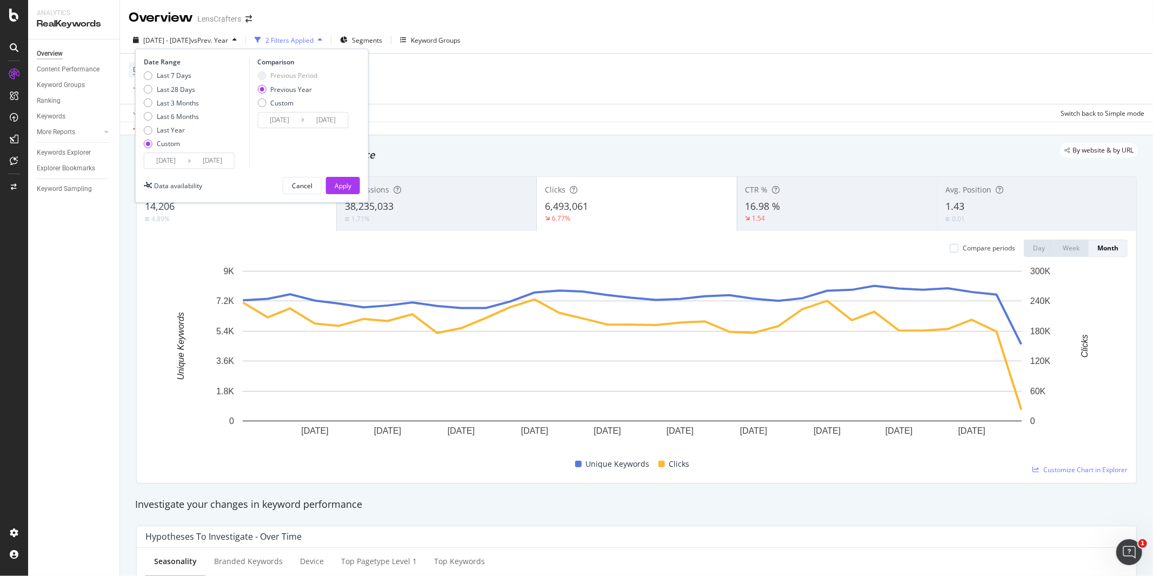
click at [158, 158] on input "[DATE]" at bounding box center [165, 160] width 43 height 15
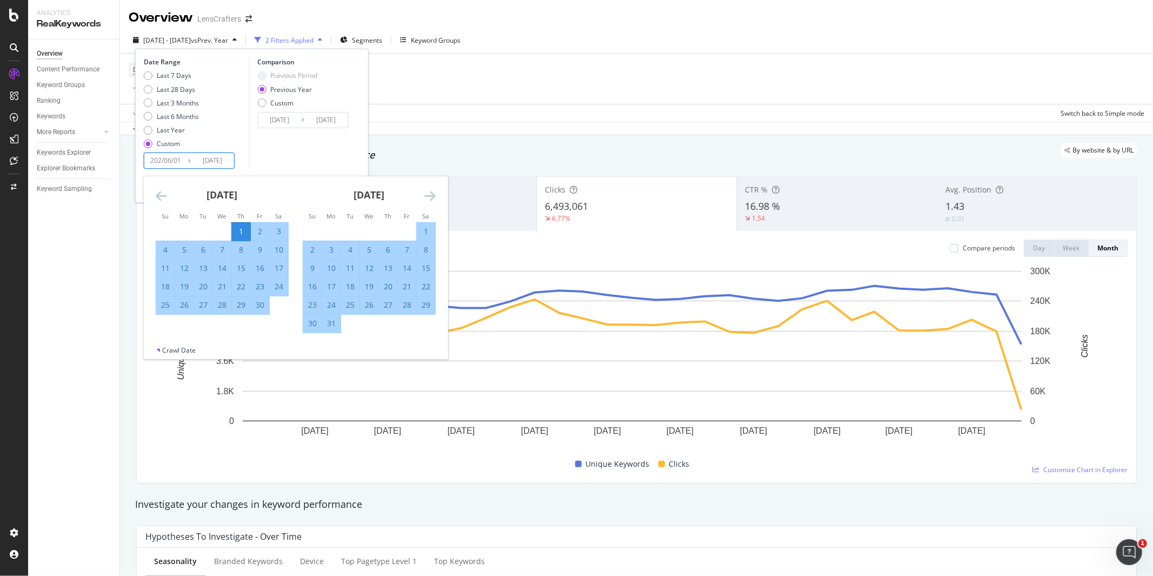
type input "[DATE]"
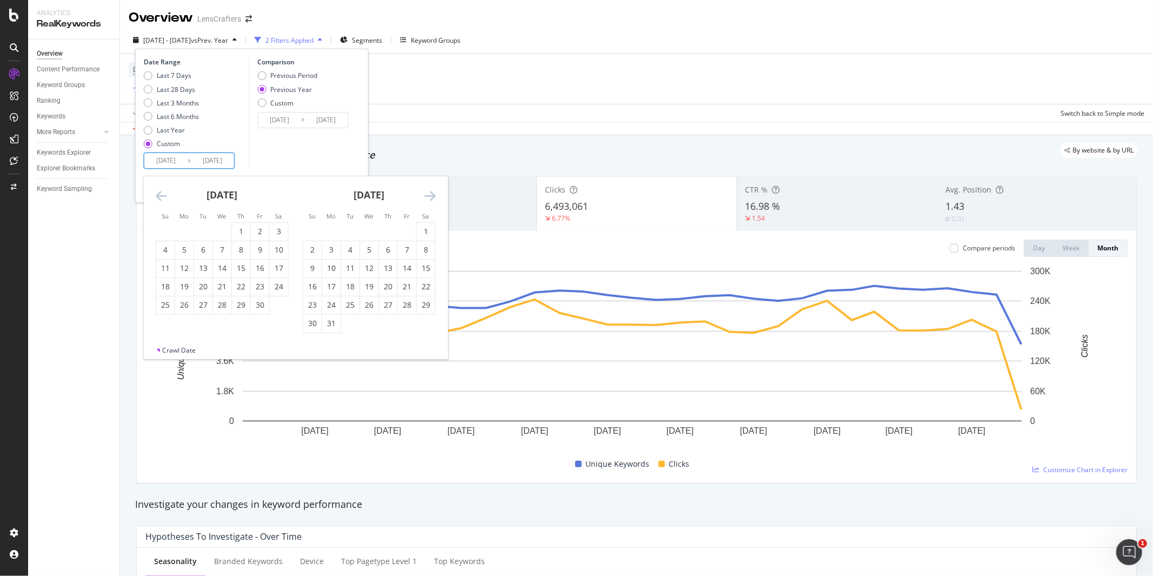
click at [246, 120] on div "Date Range Last 7 Days Last 28 Days Last 3 Months Last 6 Months Last Year Custo…" at bounding box center [252, 112] width 216 height 111
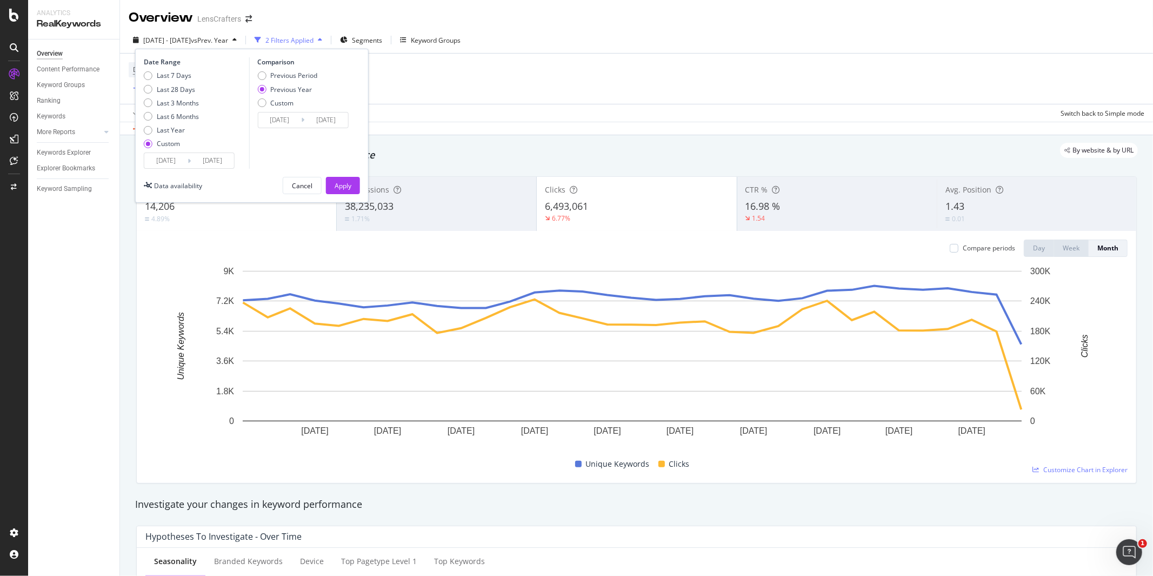
click at [282, 89] on div "Previous Year" at bounding box center [291, 89] width 42 height 9
click at [260, 103] on div "Custom" at bounding box center [261, 102] width 9 height 9
click at [260, 86] on div "Previous Year" at bounding box center [261, 89] width 9 height 9
click at [345, 186] on div "Apply" at bounding box center [343, 185] width 17 height 9
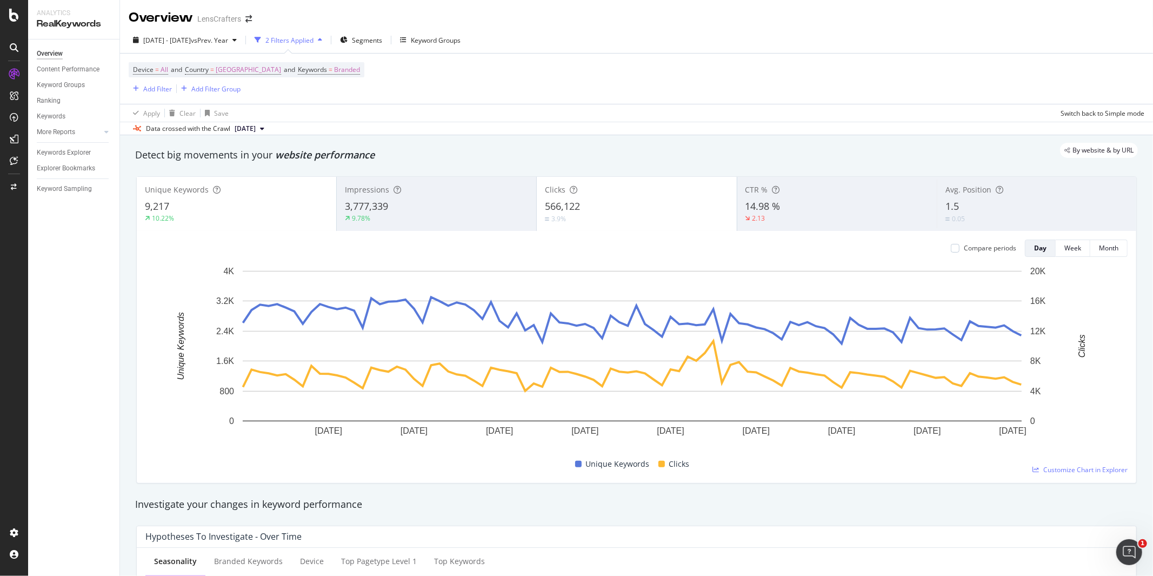
click at [462, 195] on div "Impressions" at bounding box center [436, 189] width 183 height 11
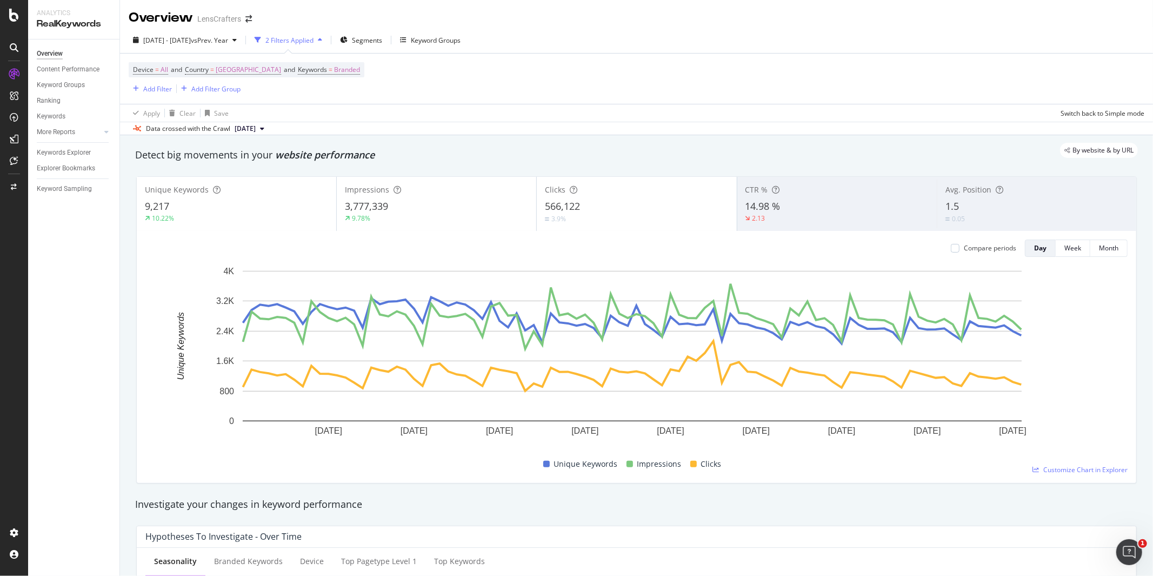
click at [634, 209] on div "566,122" at bounding box center [636, 206] width 183 height 14
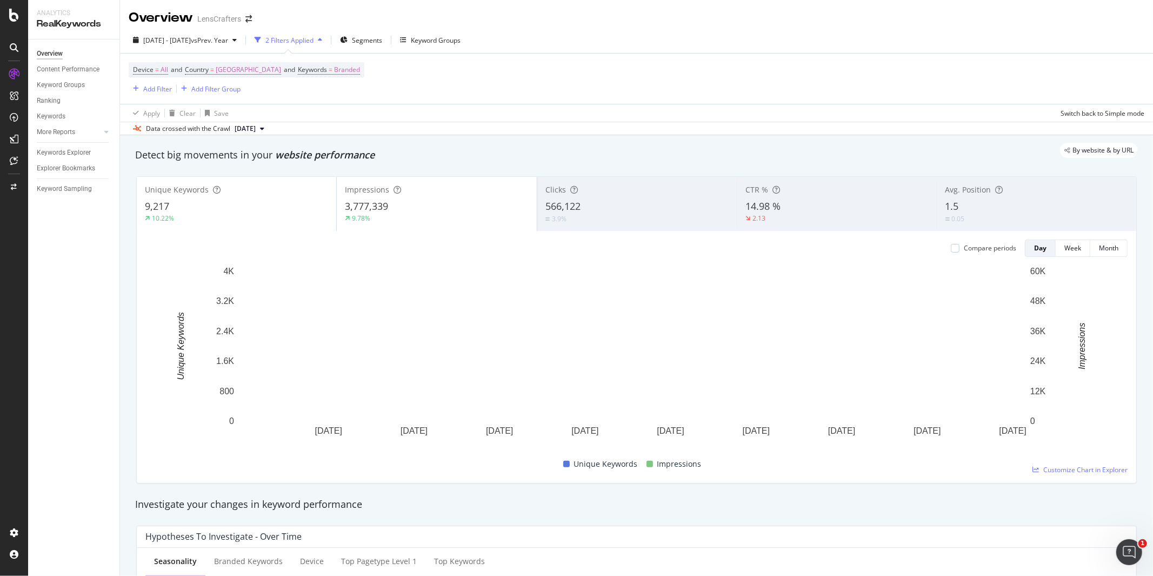
click at [431, 210] on div "3,777,339" at bounding box center [436, 206] width 183 height 14
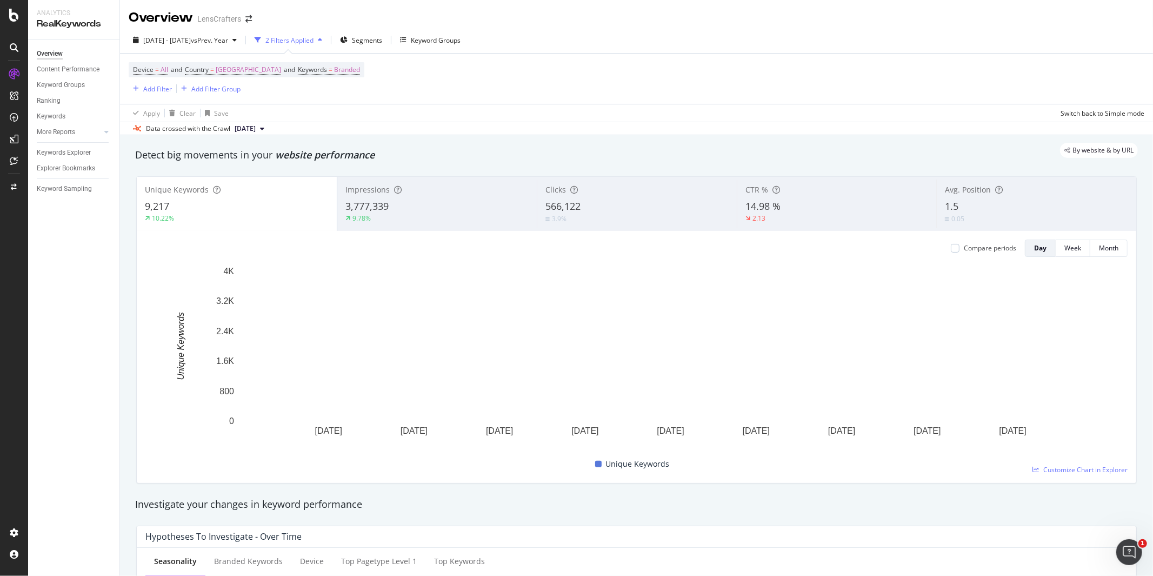
click at [615, 211] on div "566,122" at bounding box center [636, 206] width 183 height 14
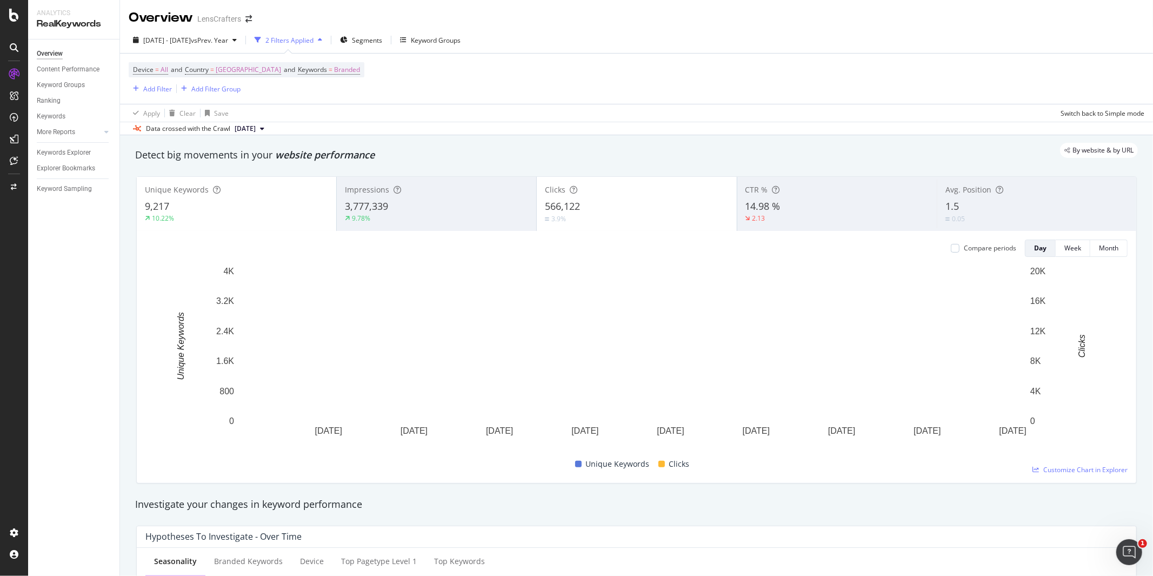
click at [249, 210] on div "9,217" at bounding box center [236, 206] width 183 height 14
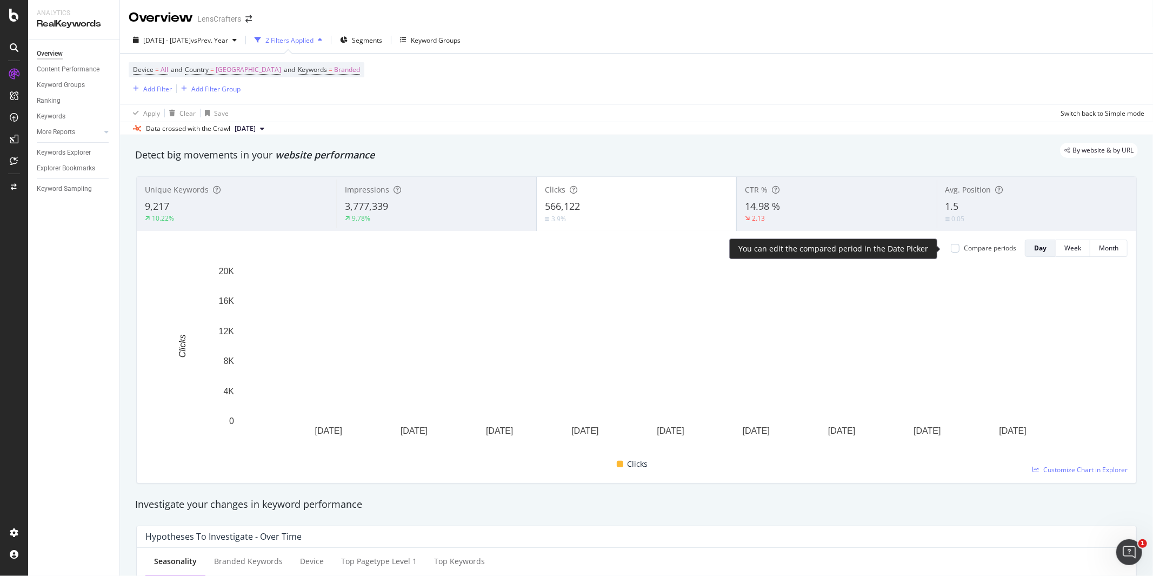
click at [942, 252] on div "Compare periods Day Week Month" at bounding box center [1034, 247] width 185 height 17
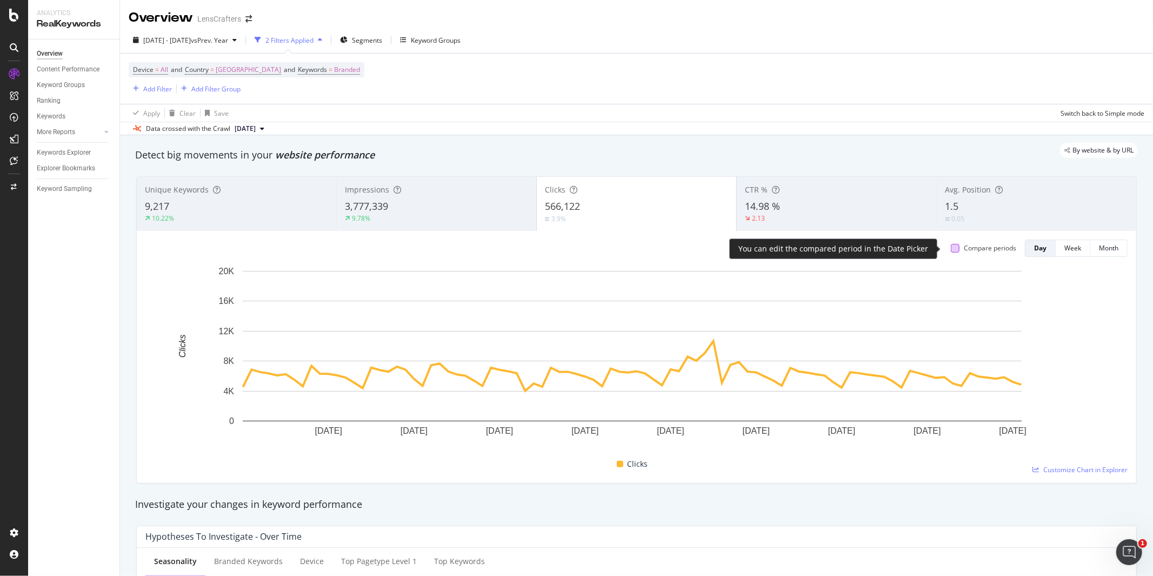
click at [951, 249] on div at bounding box center [955, 248] width 9 height 9
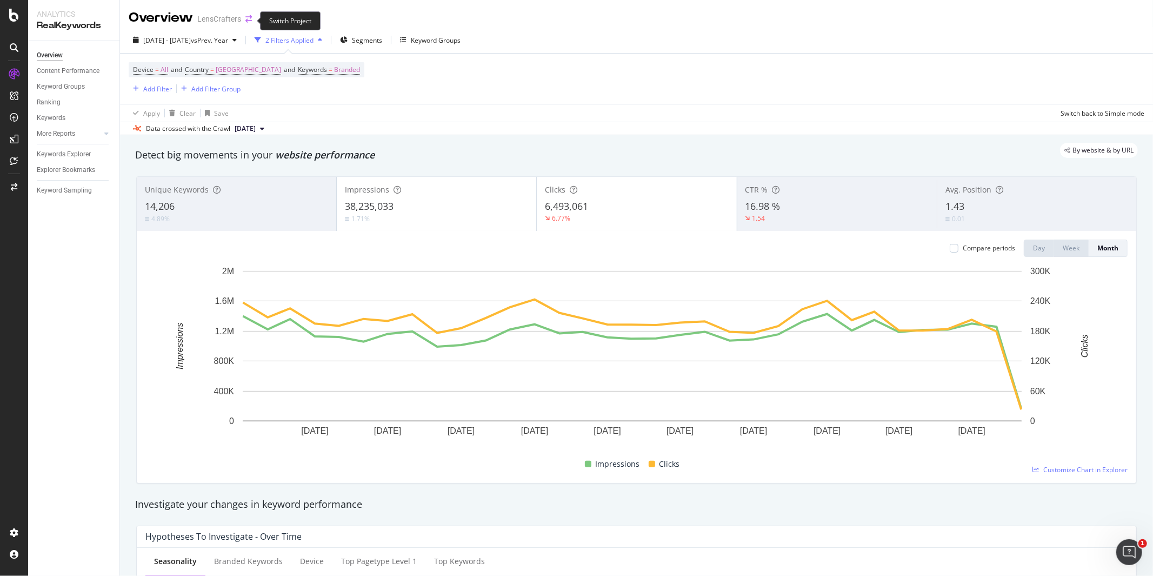
click at [248, 19] on icon "arrow-right-arrow-left" at bounding box center [248, 19] width 6 height 8
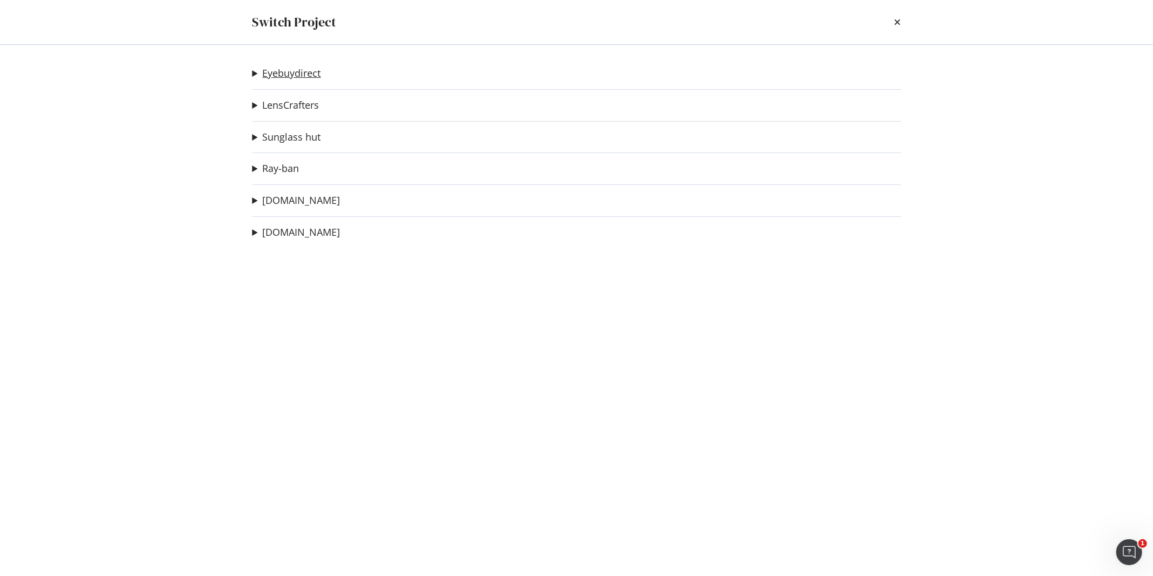
click at [307, 75] on link "Eyebuydirect" at bounding box center [292, 73] width 58 height 11
